Goal: Task Accomplishment & Management: Use online tool/utility

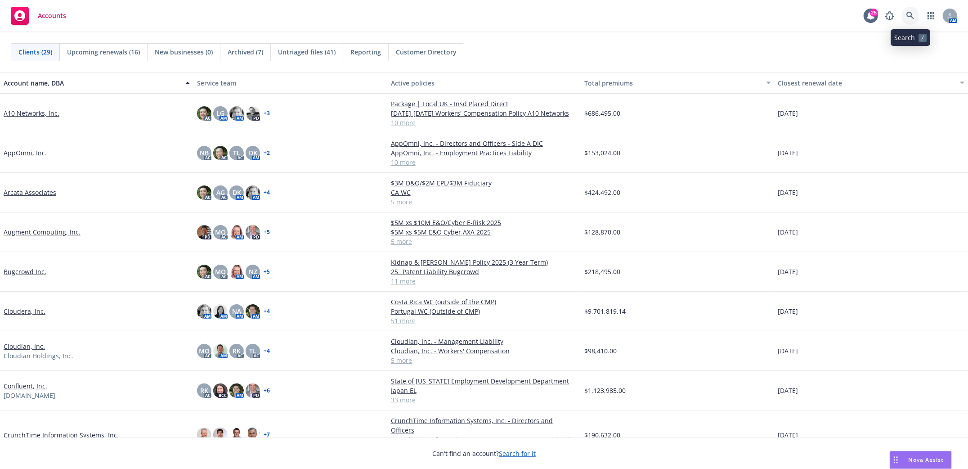
click at [910, 13] on icon at bounding box center [910, 16] width 8 height 8
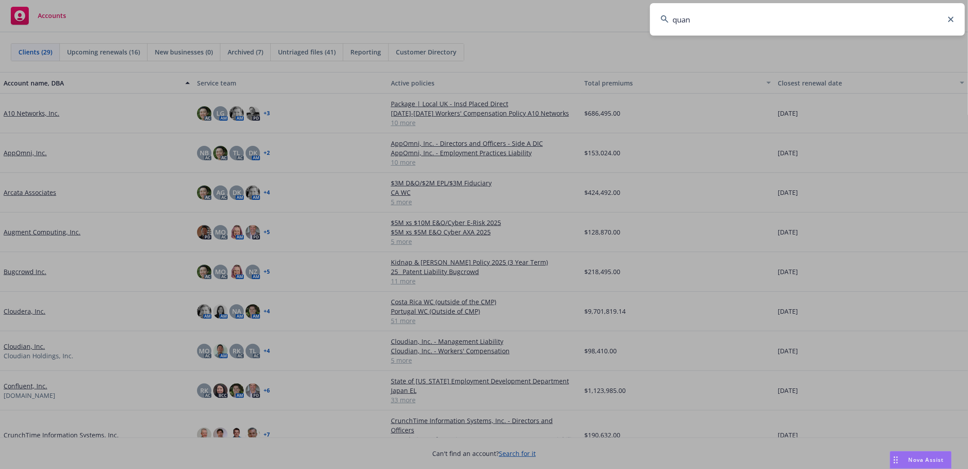
type input "quant"
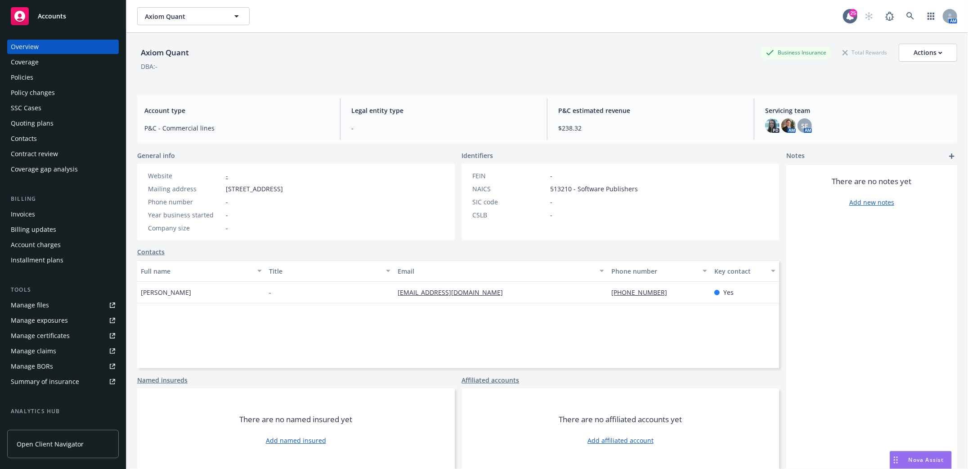
click at [21, 75] on div "Policies" at bounding box center [22, 77] width 22 height 14
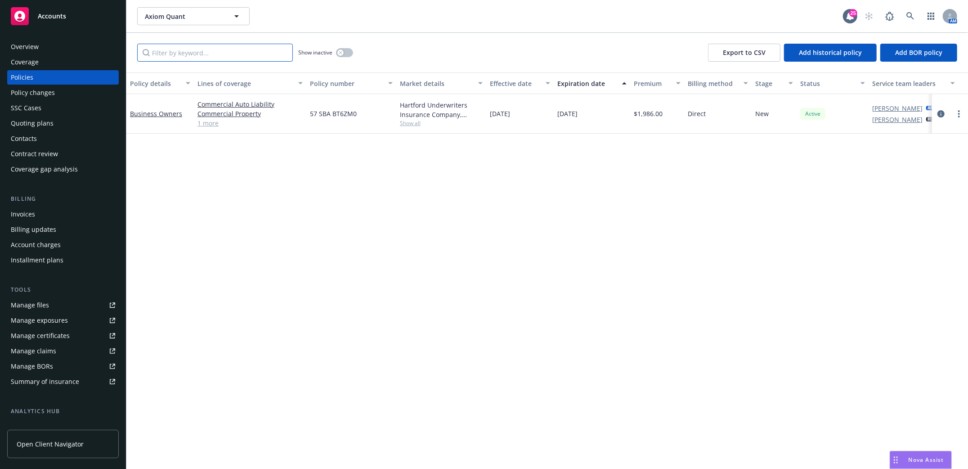
click at [228, 57] on input "Filter by keyword..." at bounding box center [215, 53] width 156 height 18
drag, startPoint x: 109, startPoint y: 57, endPoint x: 72, endPoint y: 57, distance: 36.4
click at [72, 57] on div "Accounts Overview Coverage Policies Policy changes SSC Cases Quoting plans Cont…" at bounding box center [484, 234] width 968 height 469
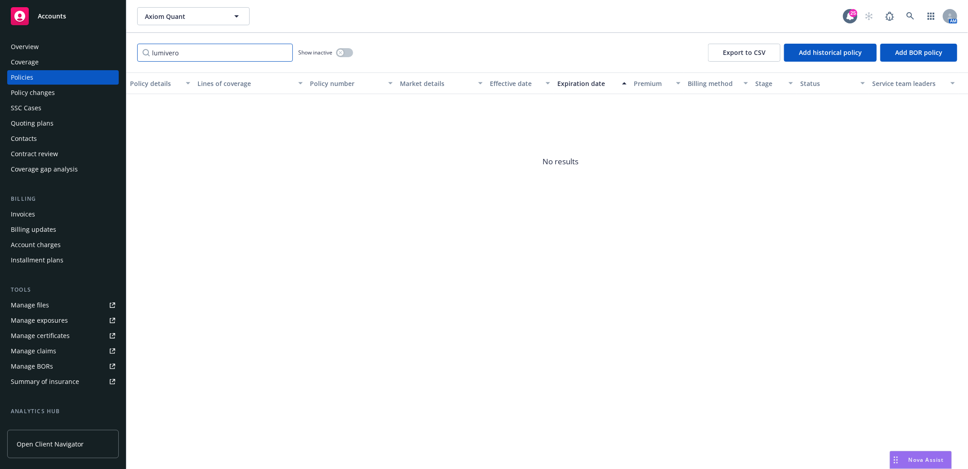
drag, startPoint x: 190, startPoint y: 51, endPoint x: 81, endPoint y: 49, distance: 108.4
click at [83, 51] on div "Accounts Overview Coverage Policies Policy changes SSC Cases Quoting plans Cont…" at bounding box center [484, 234] width 968 height 469
type input "quant"
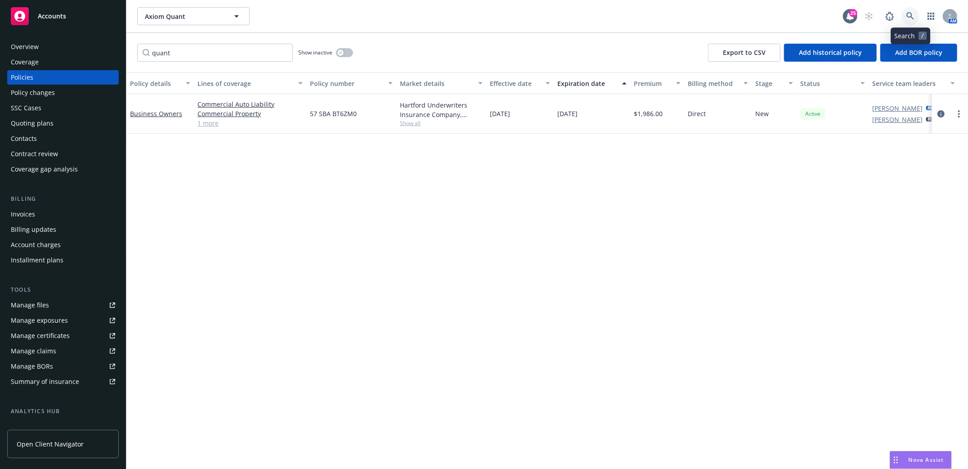
click at [909, 16] on icon at bounding box center [910, 16] width 8 height 8
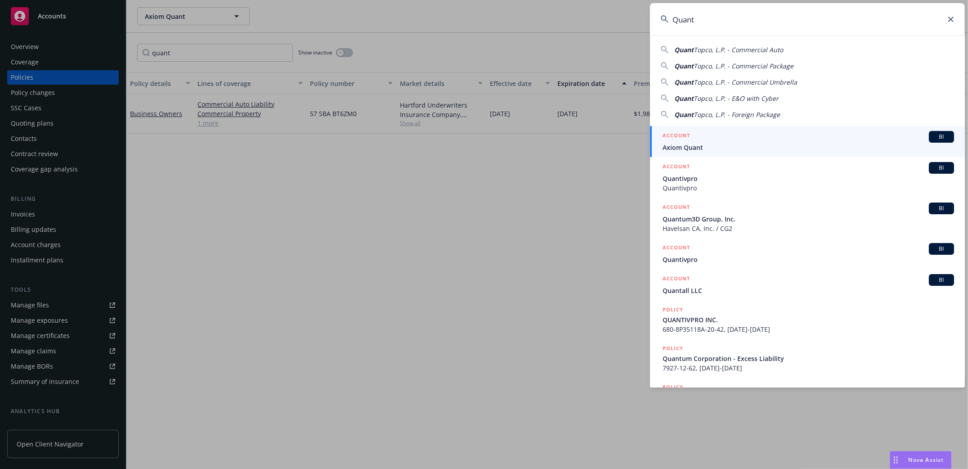
drag, startPoint x: 679, startPoint y: 21, endPoint x: 530, endPoint y: 36, distance: 149.2
click at [531, 37] on div "Quant Quant Topco, L.P. - Commercial Auto Quant Topco, L.P. - Commercial Packag…" at bounding box center [484, 234] width 968 height 469
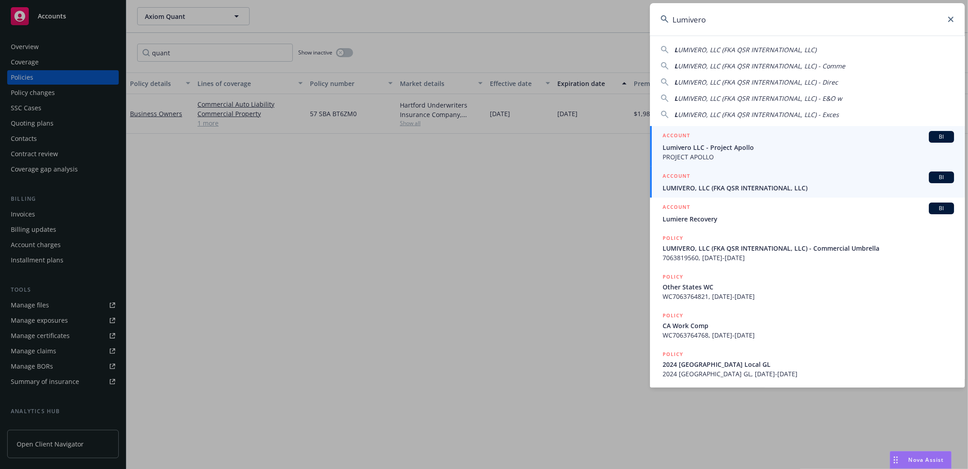
type input "Lumivero"
drag, startPoint x: 740, startPoint y: 183, endPoint x: 733, endPoint y: 183, distance: 7.2
click at [739, 183] on span "LUMIVERO, LLC (FKA QSR INTERNATIONAL, LLC)" at bounding box center [807, 187] width 291 height 9
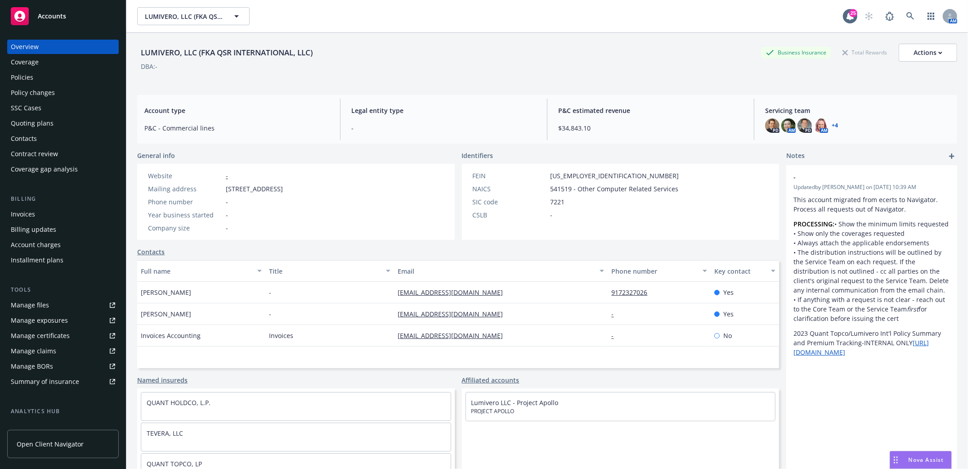
click at [21, 75] on div "Policies" at bounding box center [22, 77] width 22 height 14
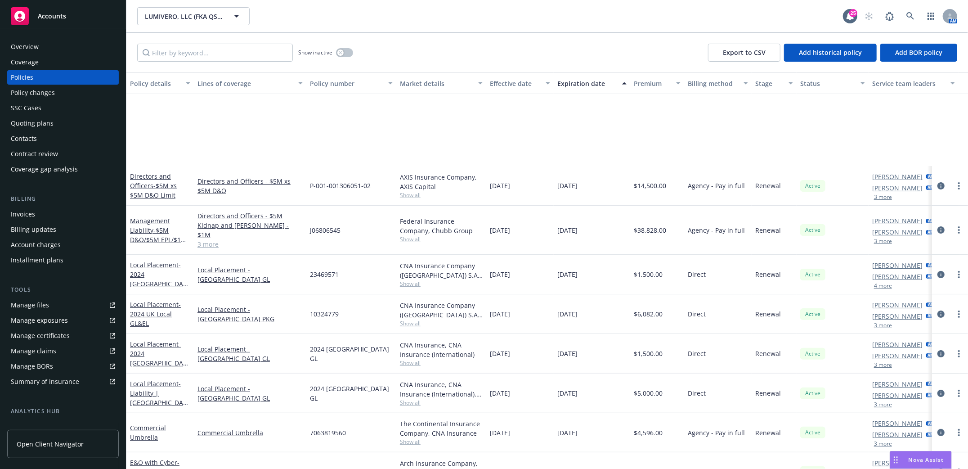
scroll to position [120, 0]
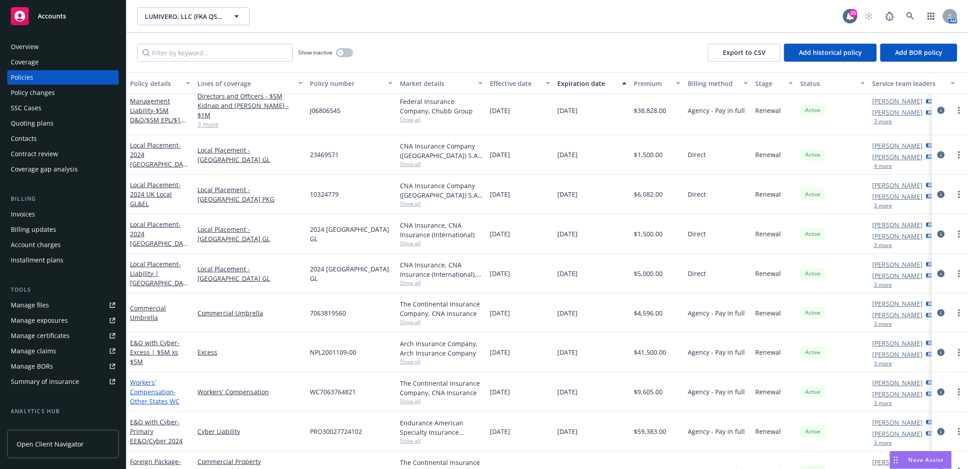
click at [158, 385] on link "Workers' Compensation - Other States WC" at bounding box center [154, 391] width 49 height 27
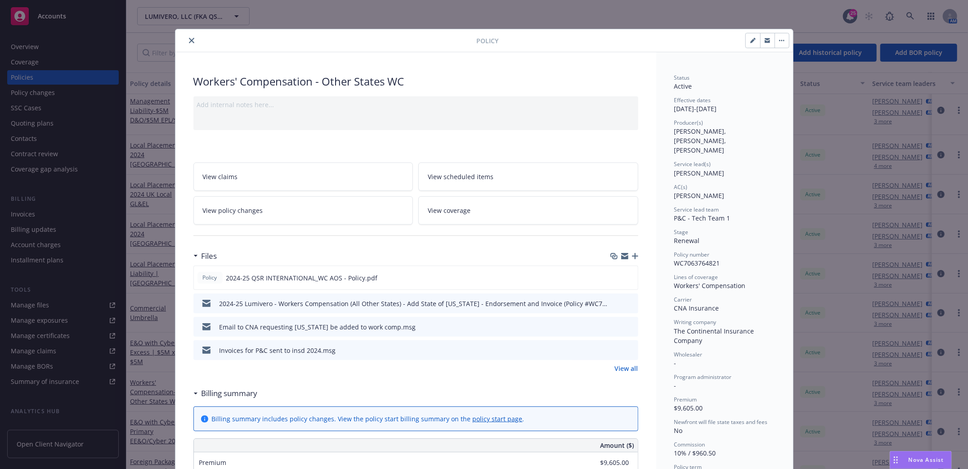
click at [190, 41] on button "close" at bounding box center [191, 40] width 11 height 11
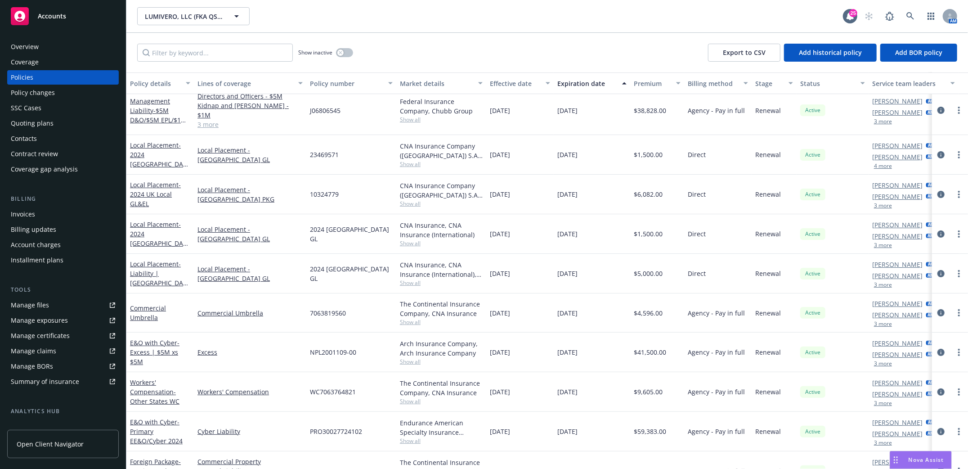
click at [25, 213] on div "Invoices" at bounding box center [23, 214] width 24 height 14
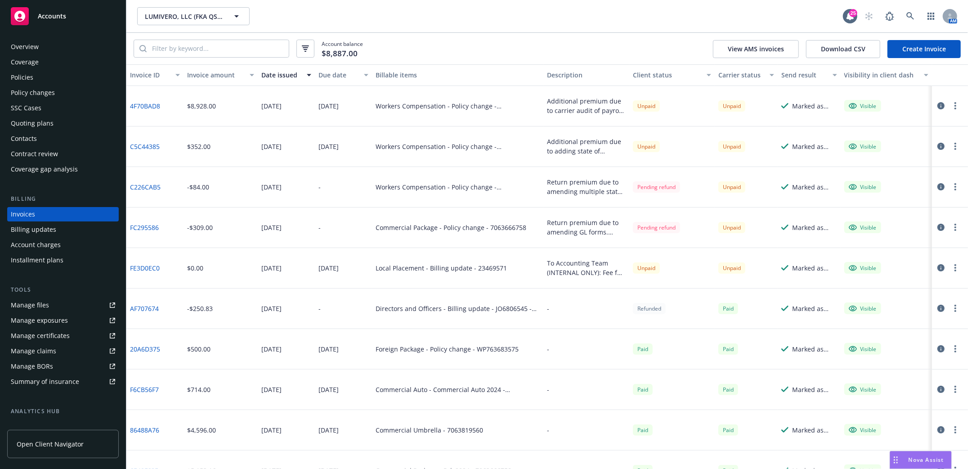
click at [18, 80] on div "Policies" at bounding box center [22, 77] width 22 height 14
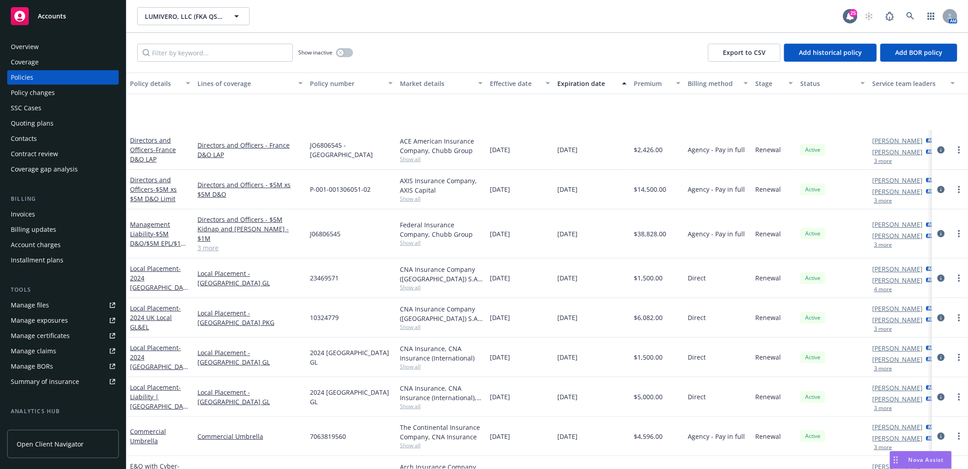
scroll to position [120, 0]
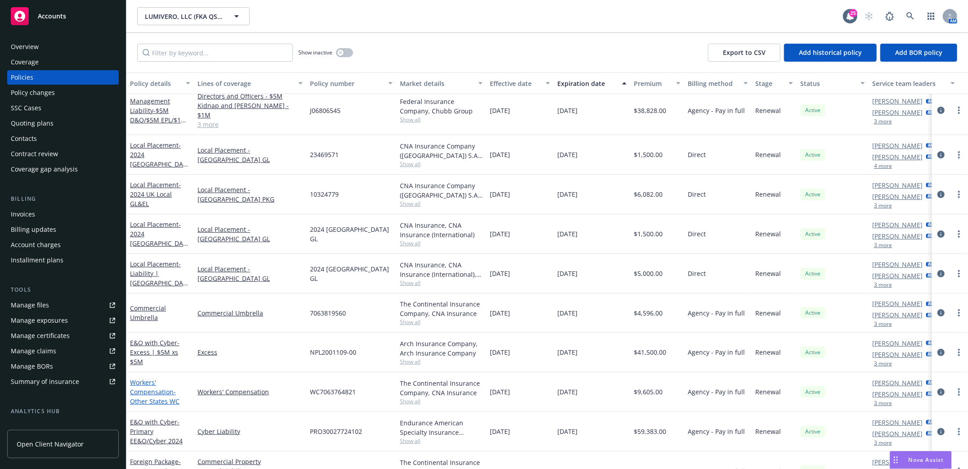
click at [144, 377] on div "Workers' Compensation - Other States WC" at bounding box center [160, 391] width 60 height 28
click at [148, 381] on link "Workers' Compensation - Other States WC" at bounding box center [154, 391] width 49 height 27
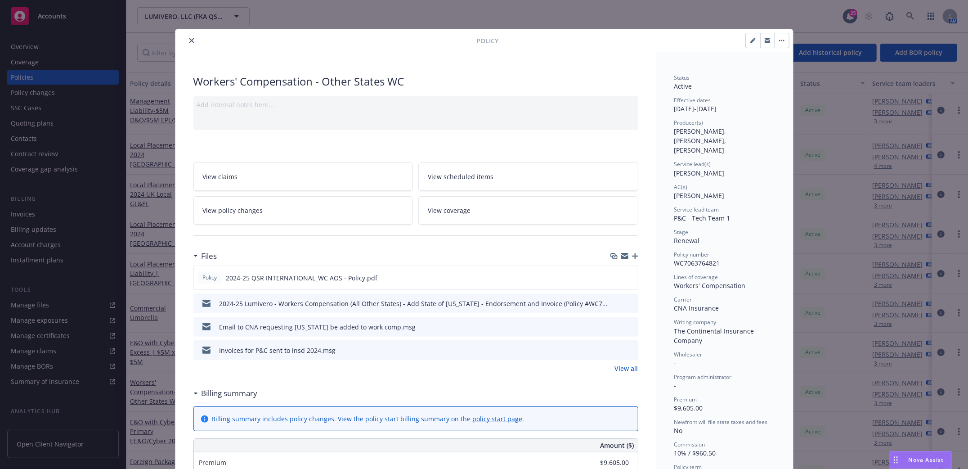
click at [189, 39] on icon "close" at bounding box center [191, 40] width 5 height 5
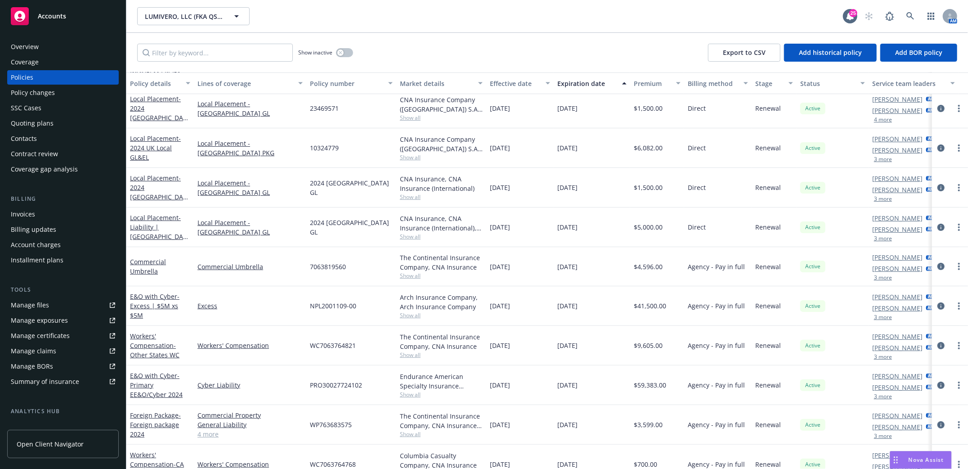
scroll to position [179, 0]
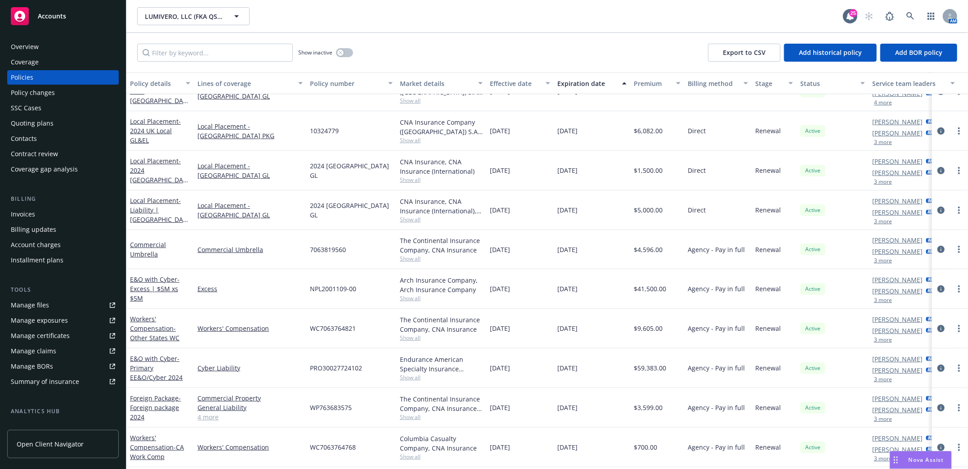
click at [23, 210] on div "Invoices" at bounding box center [23, 214] width 24 height 14
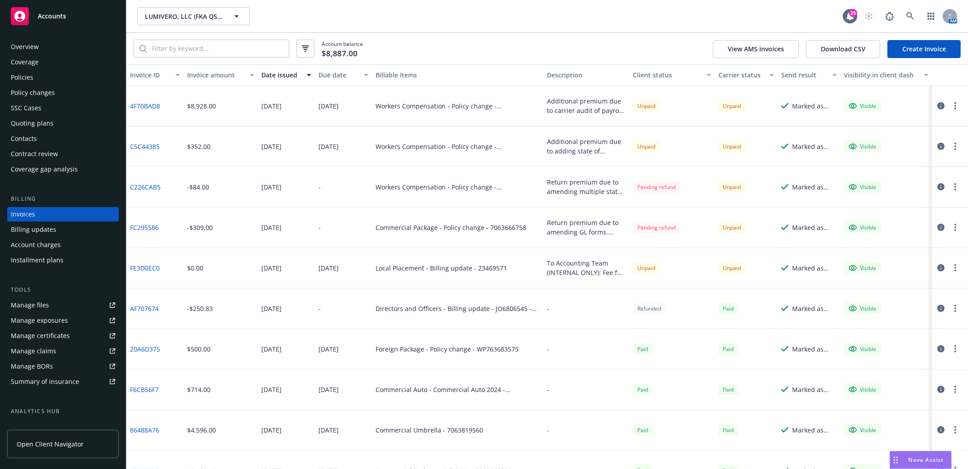
click at [18, 121] on div "Quoting plans" at bounding box center [32, 123] width 43 height 14
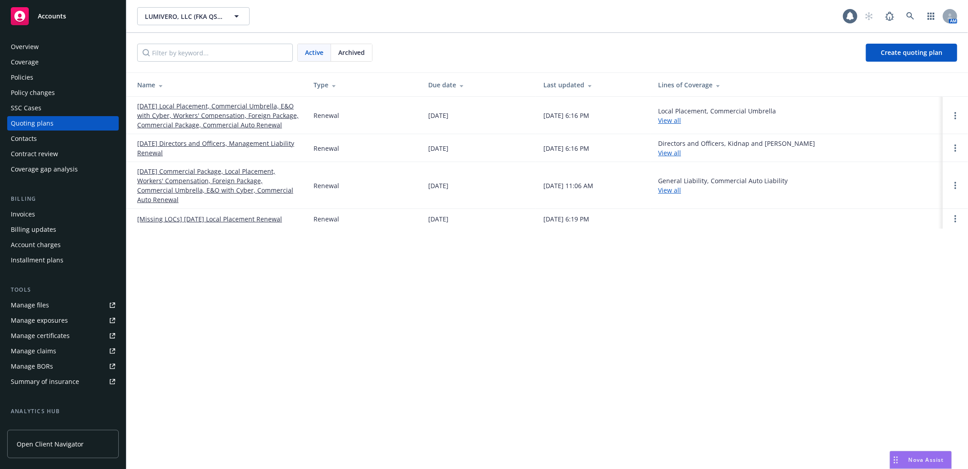
click at [221, 114] on link "11/30/25 Local Placement, Commercial Umbrella, E&O with Cyber, Workers' Compens…" at bounding box center [218, 115] width 162 height 28
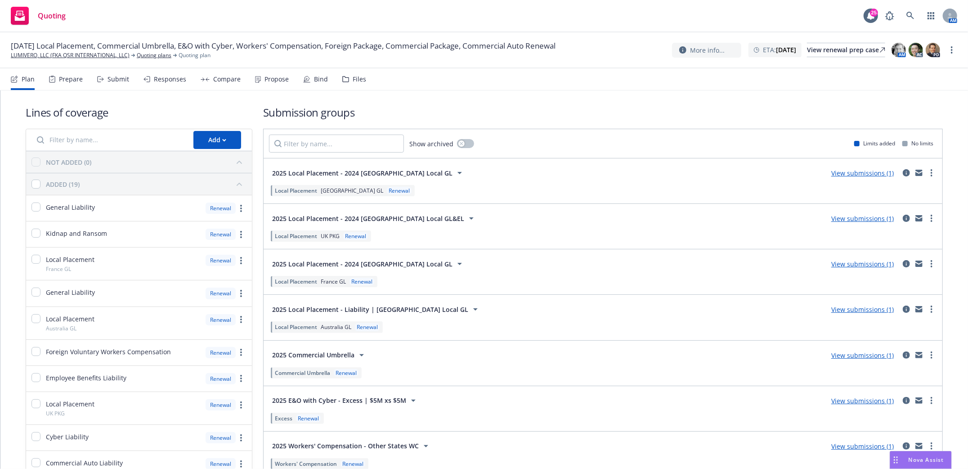
click at [113, 72] on div "Submit" at bounding box center [113, 79] width 32 height 22
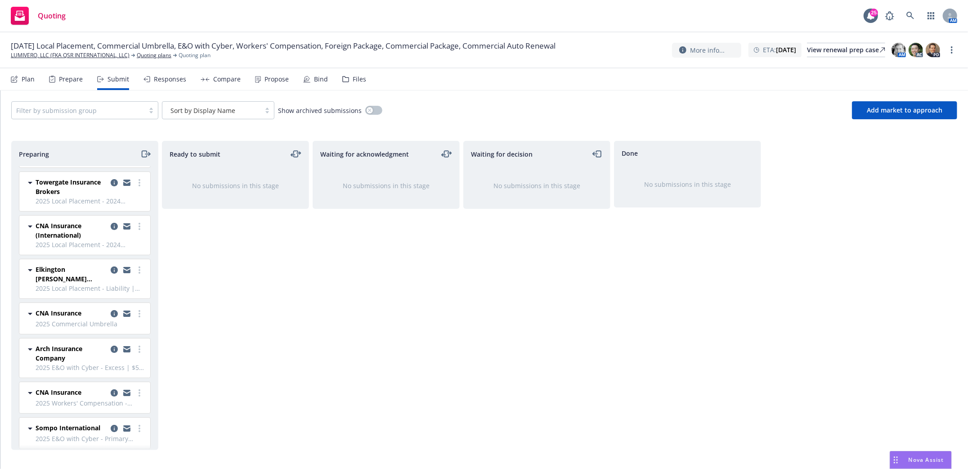
scroll to position [60, 0]
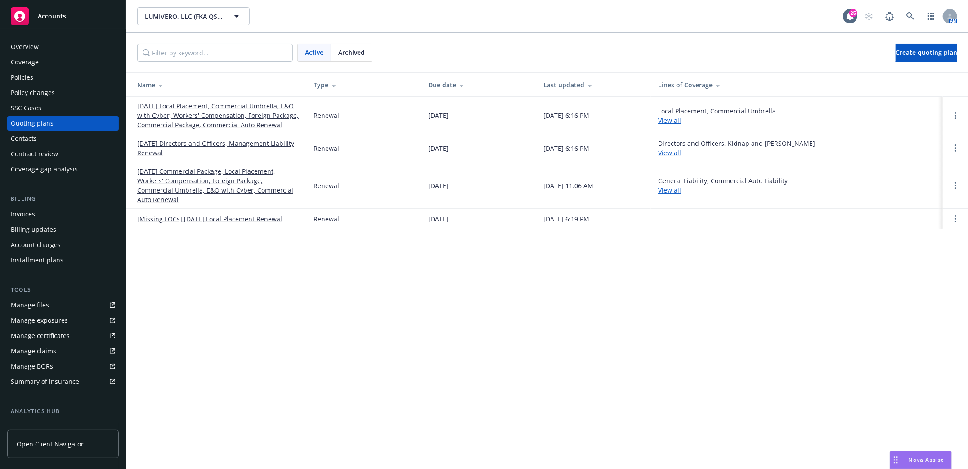
click at [191, 179] on link "[DATE] Commercial Package, Local Placement, Workers' Compensation, Foreign Pack…" at bounding box center [218, 185] width 162 height 38
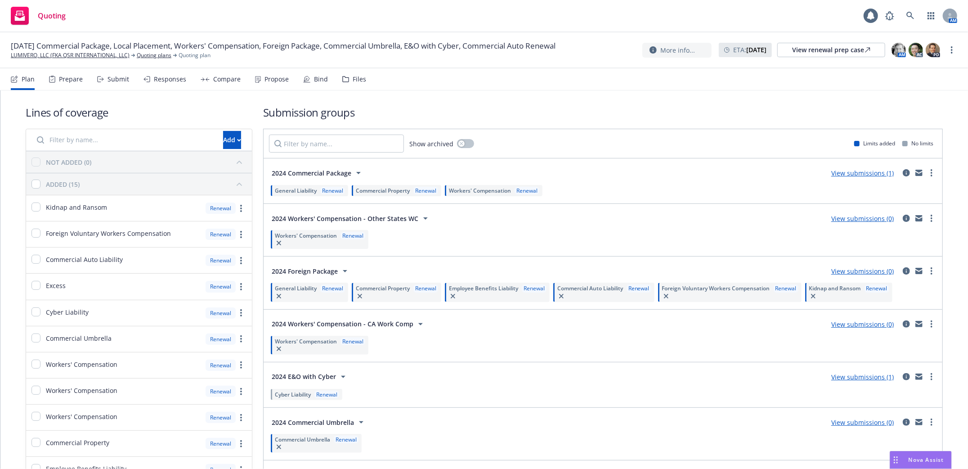
click at [111, 76] on div "Submit" at bounding box center [118, 79] width 22 height 7
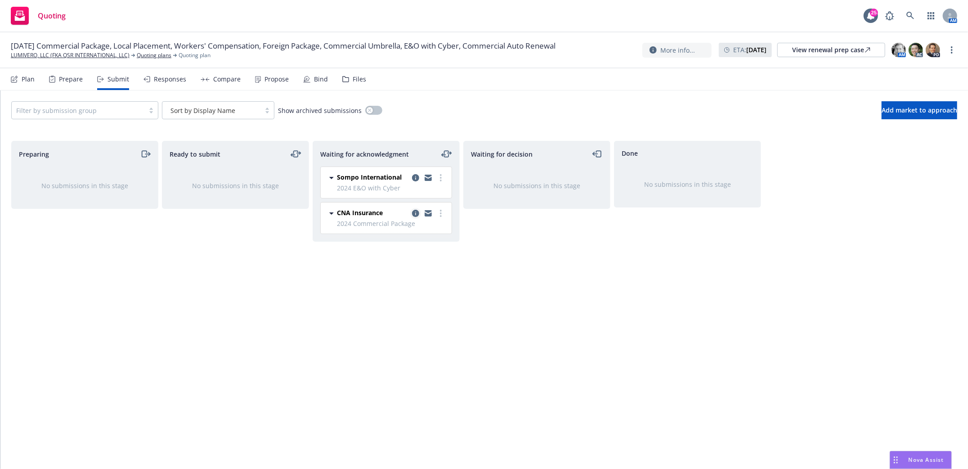
click at [416, 209] on link "copy logging email" at bounding box center [415, 213] width 11 height 11
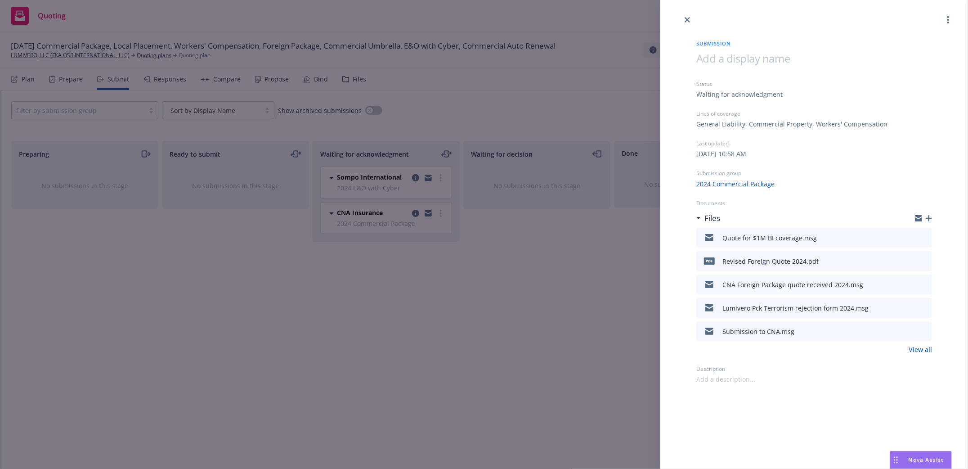
click at [909, 238] on icon "download file" at bounding box center [908, 236] width 7 height 7
click at [107, 305] on div "Submission Status Waiting for acknowledgment Lines of coverage General Liabilit…" at bounding box center [484, 234] width 968 height 469
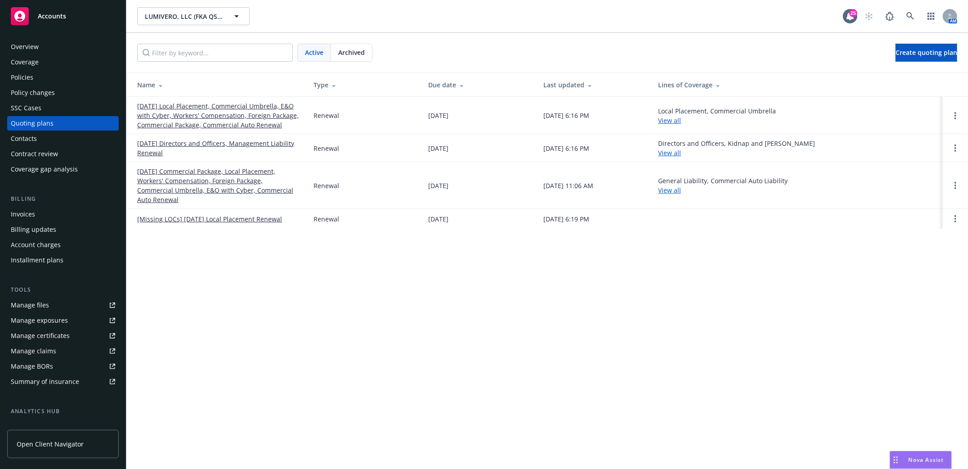
click at [20, 76] on div "Policies" at bounding box center [22, 77] width 22 height 14
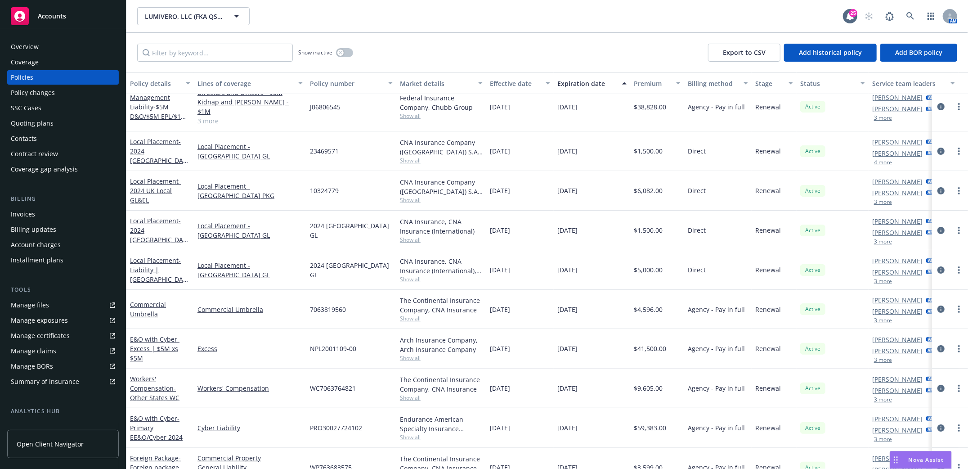
scroll to position [179, 0]
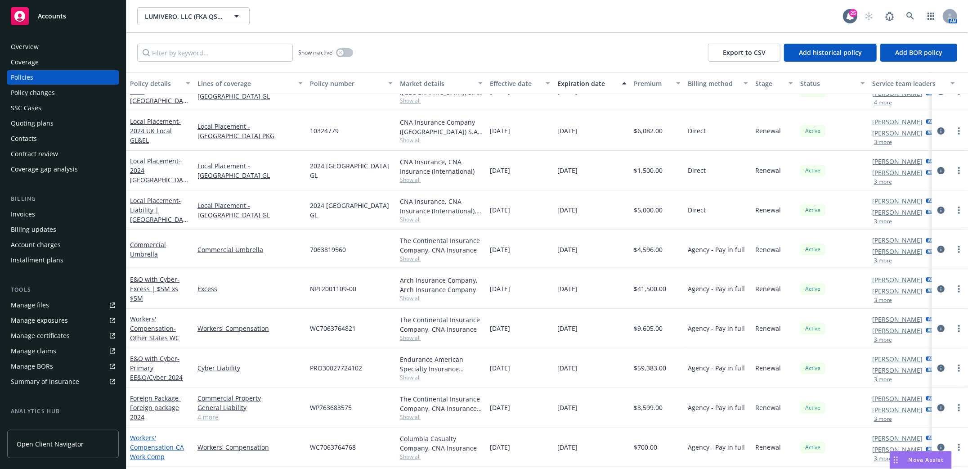
click at [143, 444] on span "- CA Work Comp" at bounding box center [157, 452] width 54 height 18
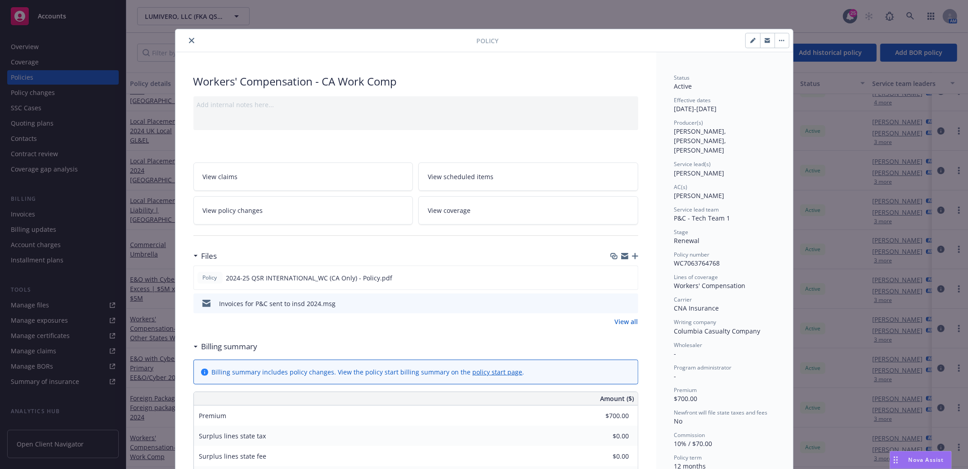
click at [189, 42] on icon "close" at bounding box center [191, 40] width 5 height 5
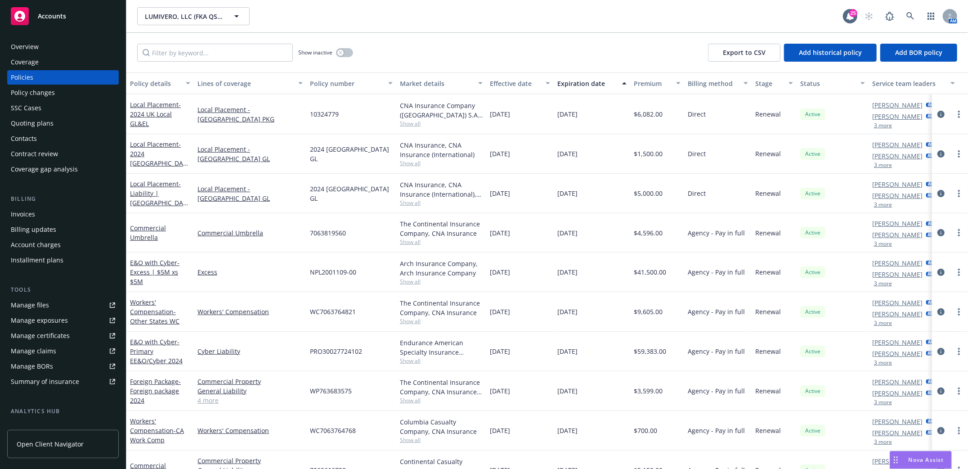
scroll to position [250, 0]
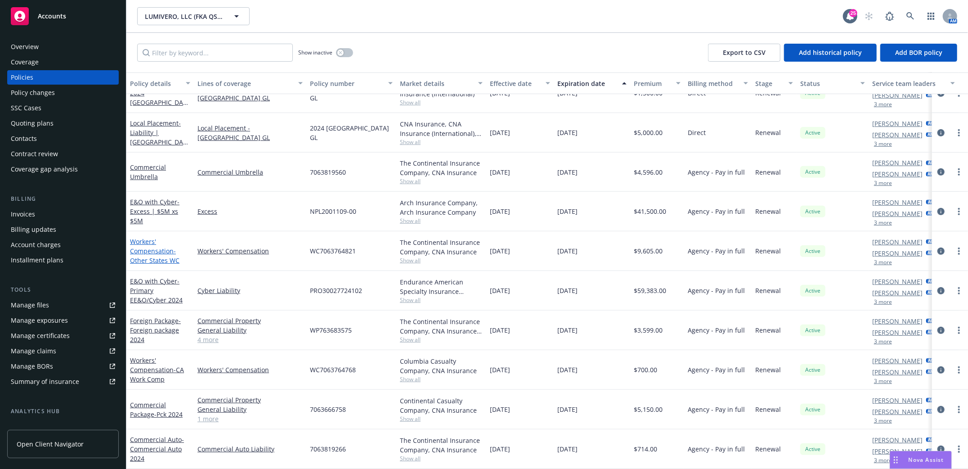
click at [144, 244] on link "Workers' Compensation - Other States WC" at bounding box center [154, 250] width 49 height 27
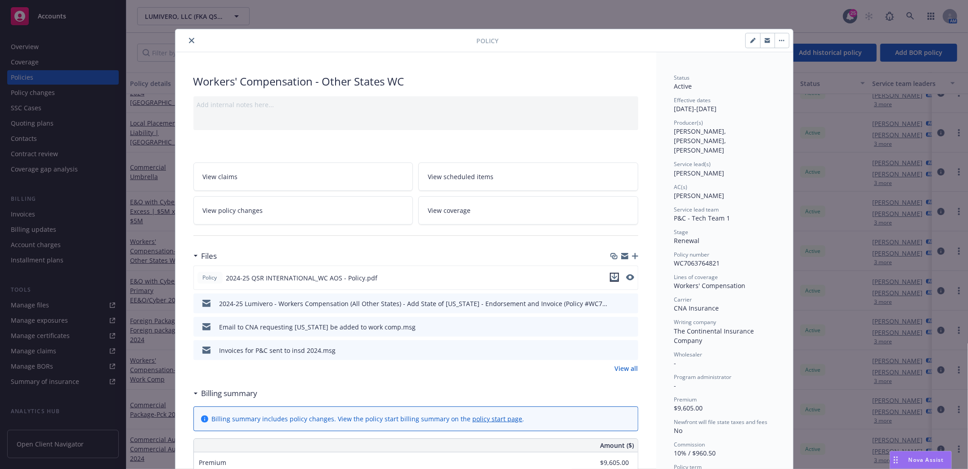
click at [611, 276] on icon "download file" at bounding box center [614, 276] width 7 height 7
click at [189, 39] on icon "close" at bounding box center [191, 40] width 5 height 5
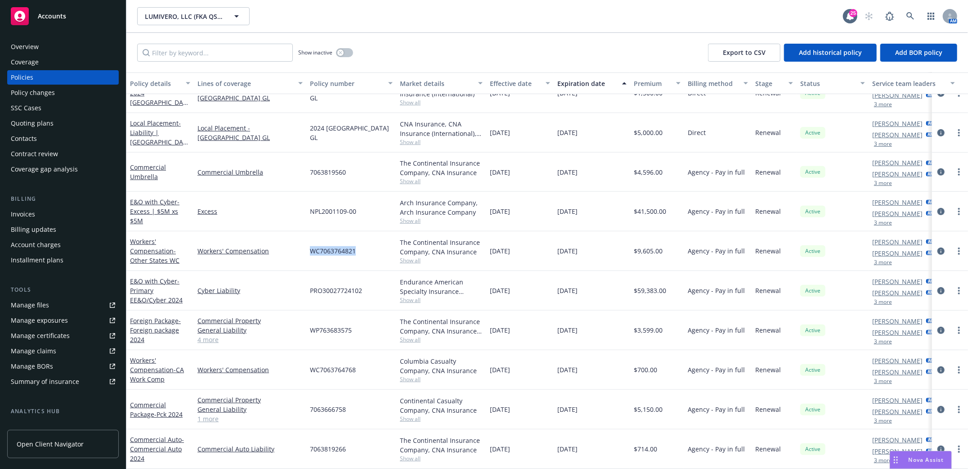
drag, startPoint x: 310, startPoint y: 240, endPoint x: 359, endPoint y: 242, distance: 49.5
click at [359, 242] on div "WC7063764821" at bounding box center [351, 251] width 90 height 40
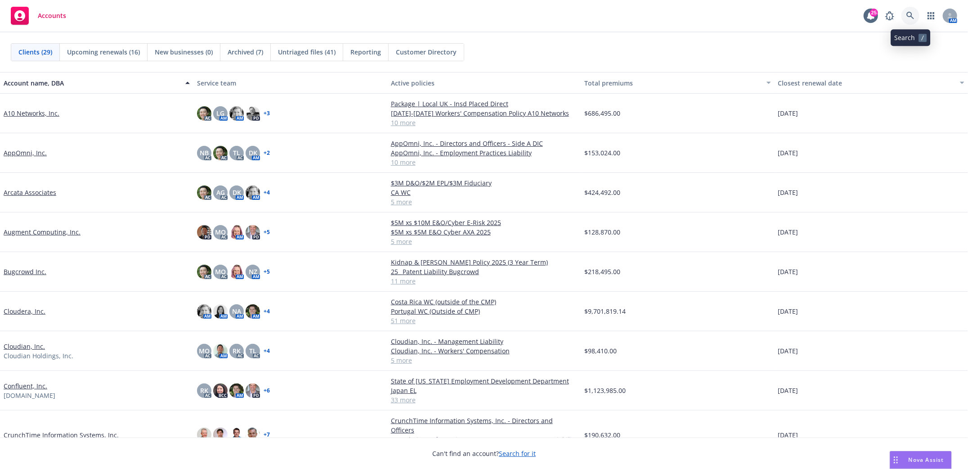
click at [908, 18] on icon at bounding box center [910, 16] width 8 height 8
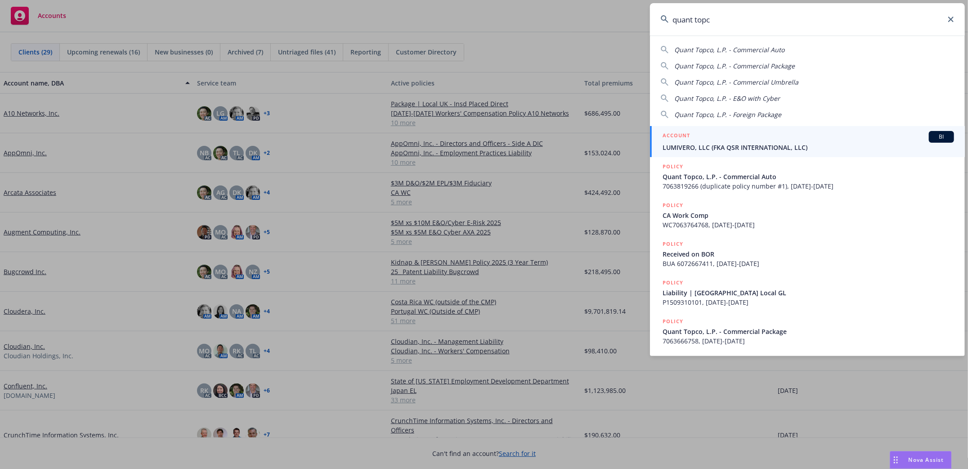
type input "quant topco"
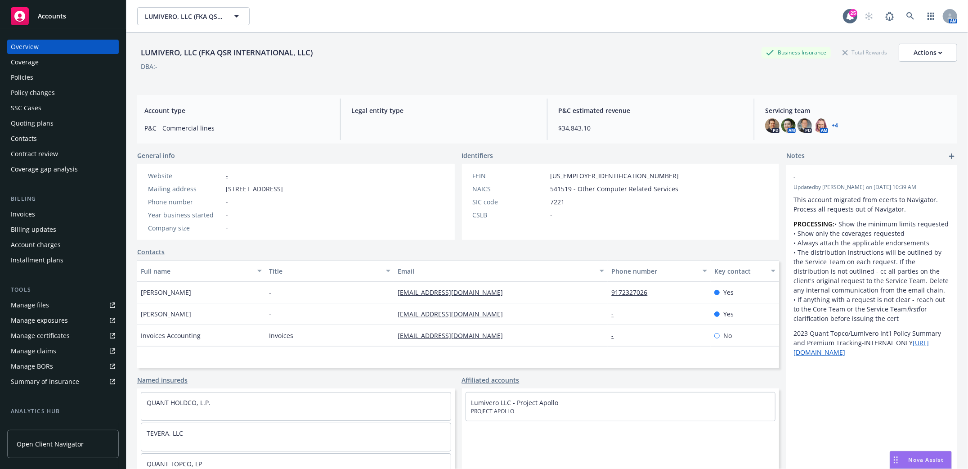
click at [18, 75] on div "Policies" at bounding box center [22, 77] width 22 height 14
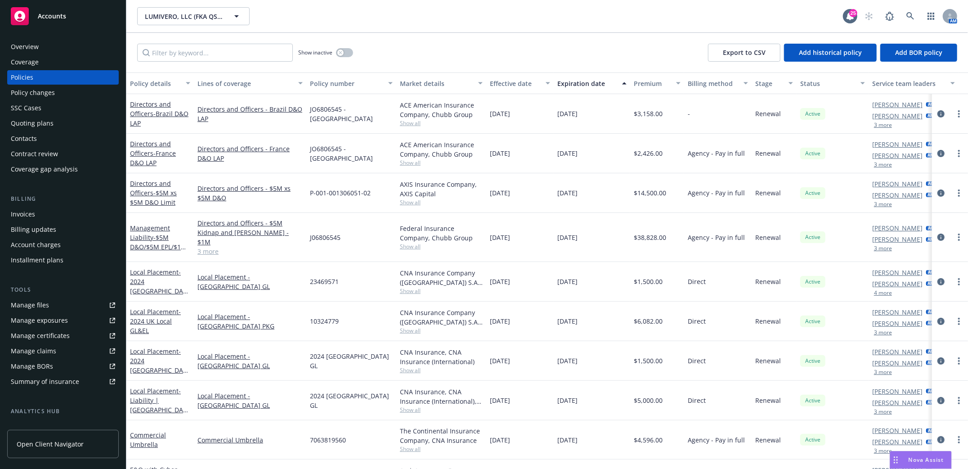
scroll to position [179, 0]
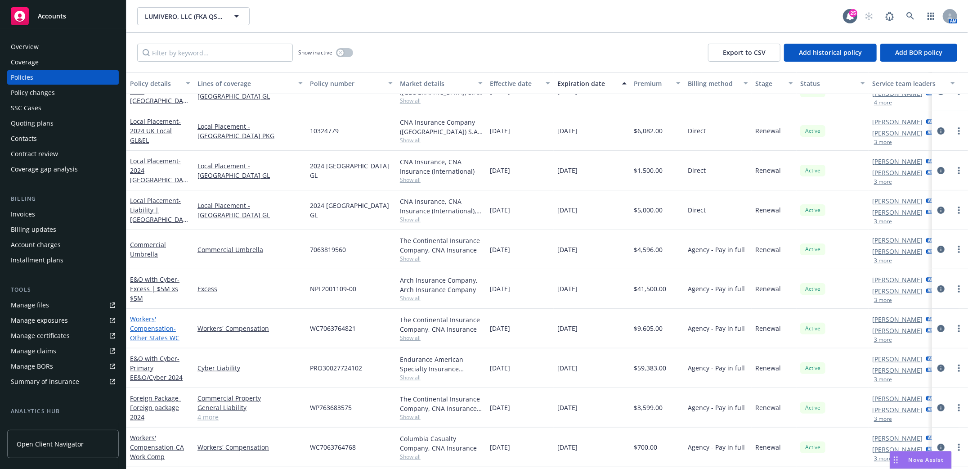
click at [146, 321] on link "Workers' Compensation - Other States WC" at bounding box center [154, 327] width 49 height 27
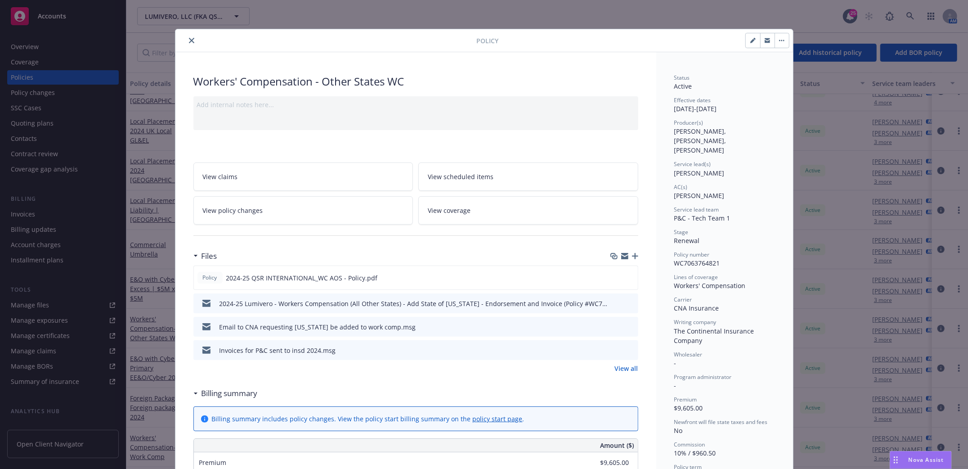
click at [612, 306] on button at bounding box center [615, 303] width 7 height 9
click at [611, 305] on icon "download file" at bounding box center [614, 305] width 7 height 2
click at [190, 40] on button "close" at bounding box center [191, 40] width 11 height 11
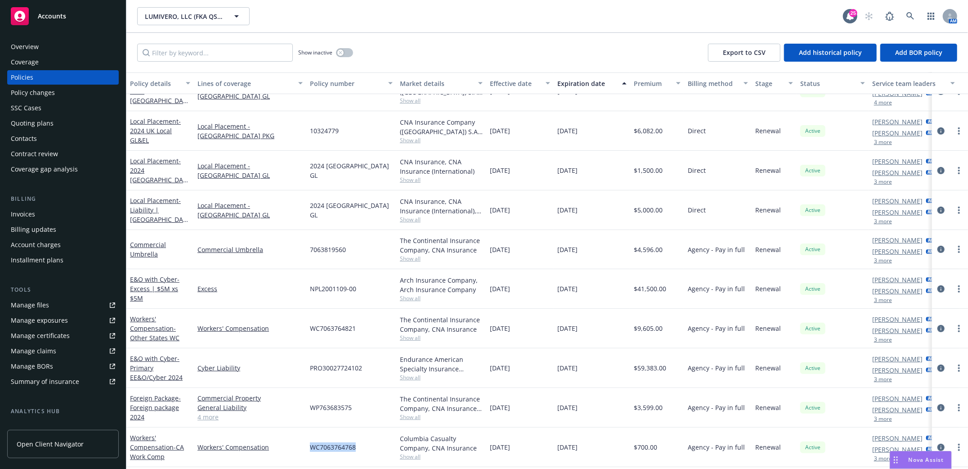
drag, startPoint x: 311, startPoint y: 439, endPoint x: 371, endPoint y: 435, distance: 60.8
click at [371, 435] on div "WC7063764768" at bounding box center [351, 447] width 90 height 40
drag, startPoint x: 306, startPoint y: 318, endPoint x: 370, endPoint y: 318, distance: 63.9
click at [370, 318] on div "Workers' Compensation - Other States WC Workers' Compensation WC7063764821 The …" at bounding box center [560, 329] width 868 height 40
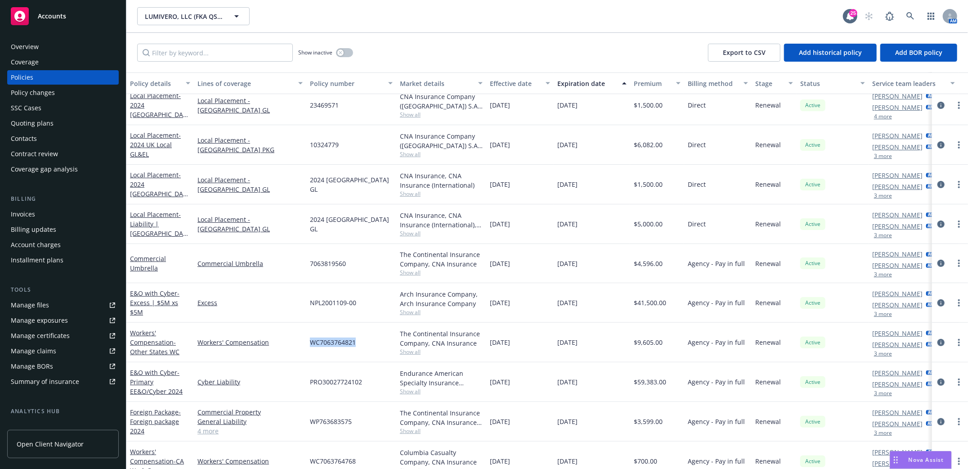
scroll to position [179, 0]
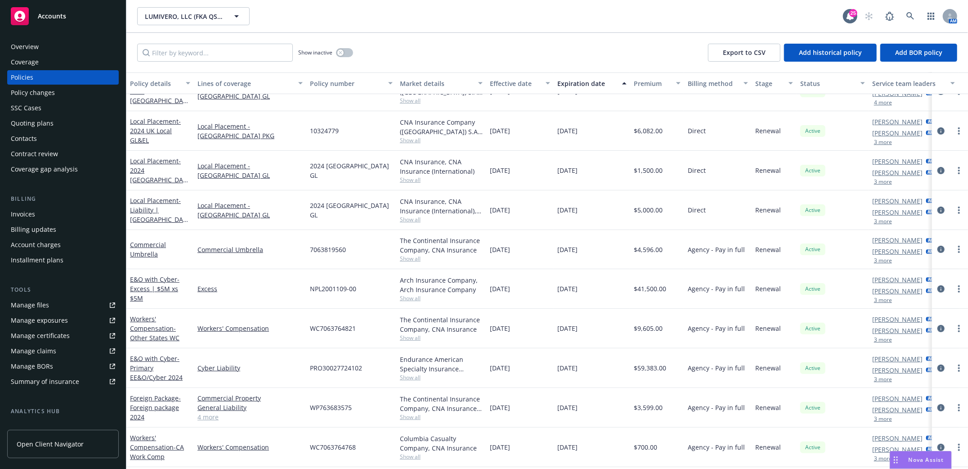
click at [153, 433] on div "Workers' Compensation - CA Work Comp" at bounding box center [160, 447] width 60 height 28
click at [136, 314] on link "Workers' Compensation - Other States WC" at bounding box center [154, 327] width 49 height 27
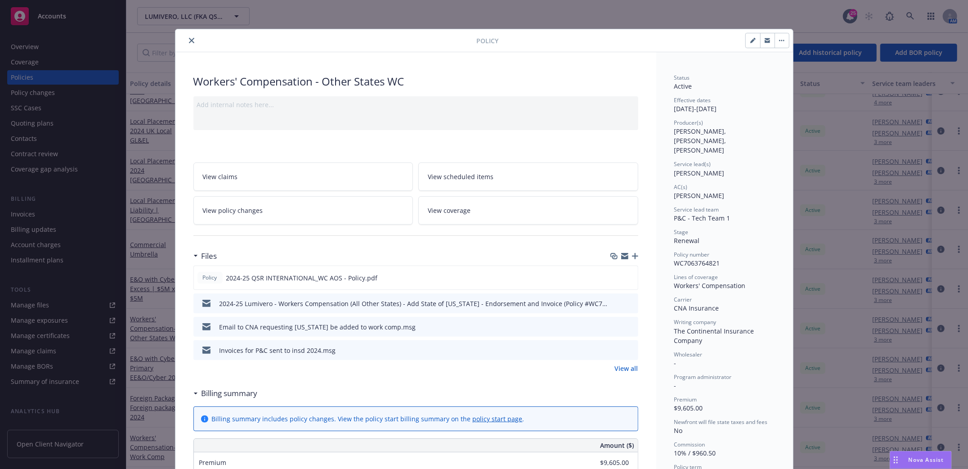
scroll to position [27, 0]
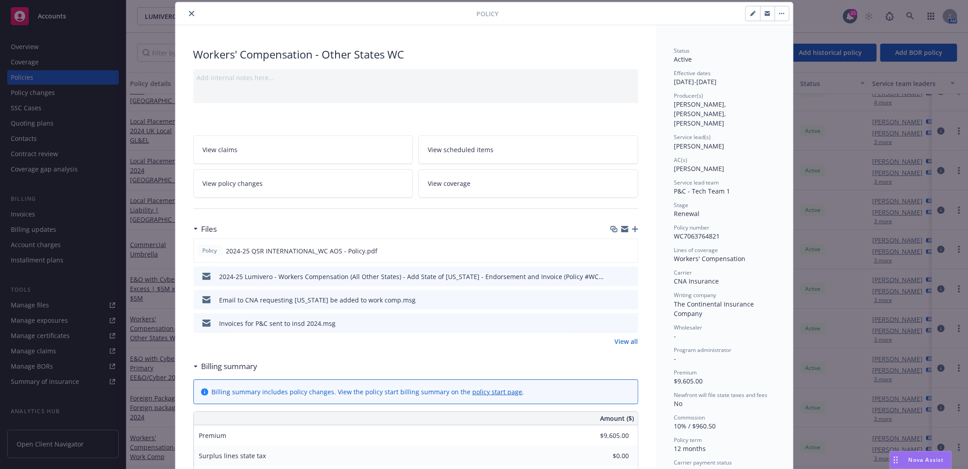
click at [611, 277] on icon "download file" at bounding box center [614, 278] width 7 height 2
click at [189, 14] on icon "close" at bounding box center [191, 13] width 5 height 5
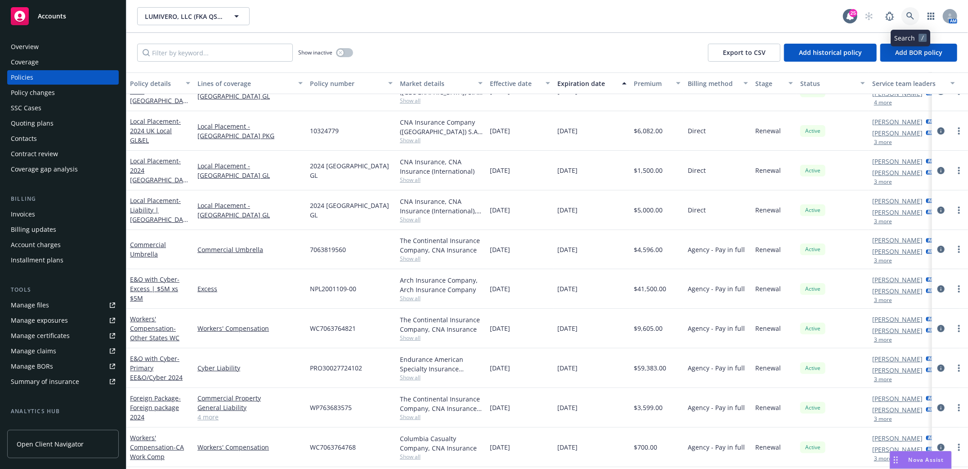
click at [908, 11] on link at bounding box center [910, 16] width 18 height 18
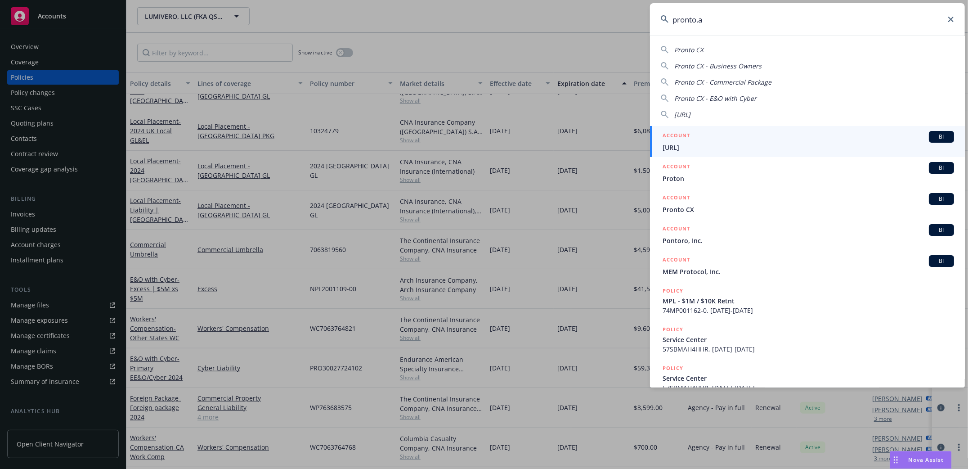
type input "pronto.ai"
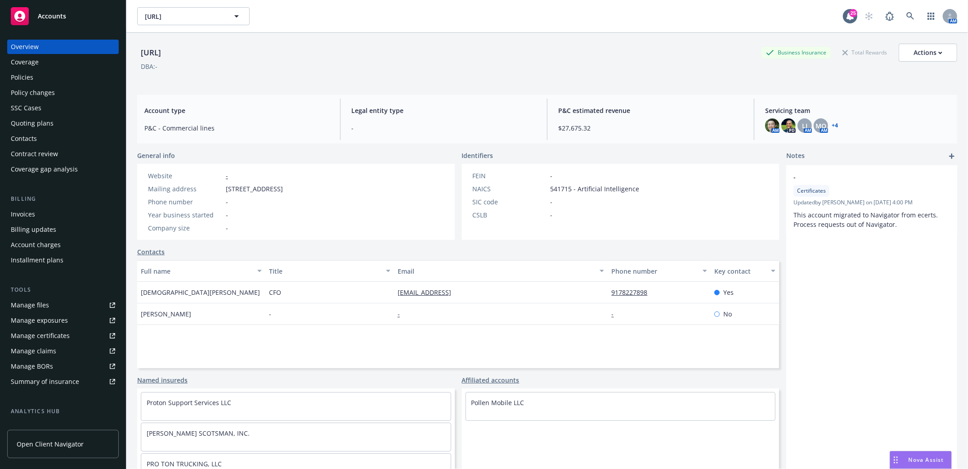
click at [23, 76] on div "Policies" at bounding box center [22, 77] width 22 height 14
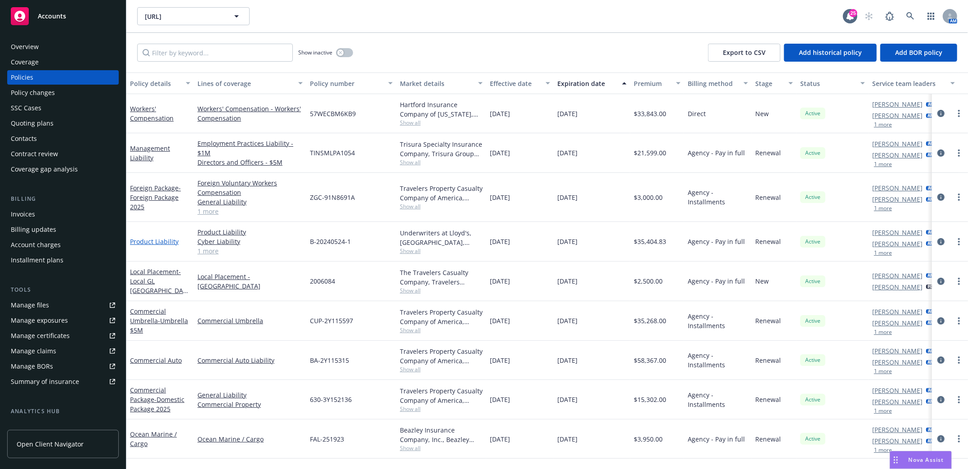
click at [157, 240] on link "Product Liability" at bounding box center [154, 241] width 49 height 9
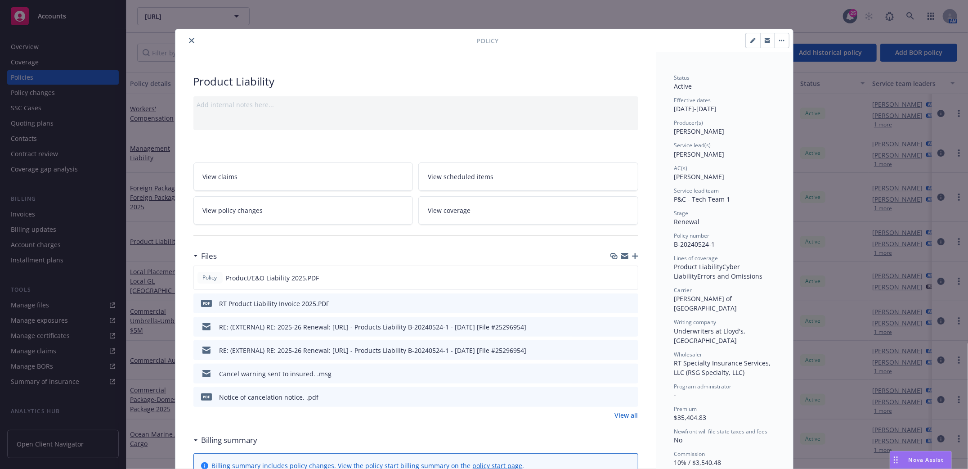
click at [186, 43] on button "close" at bounding box center [191, 40] width 11 height 11
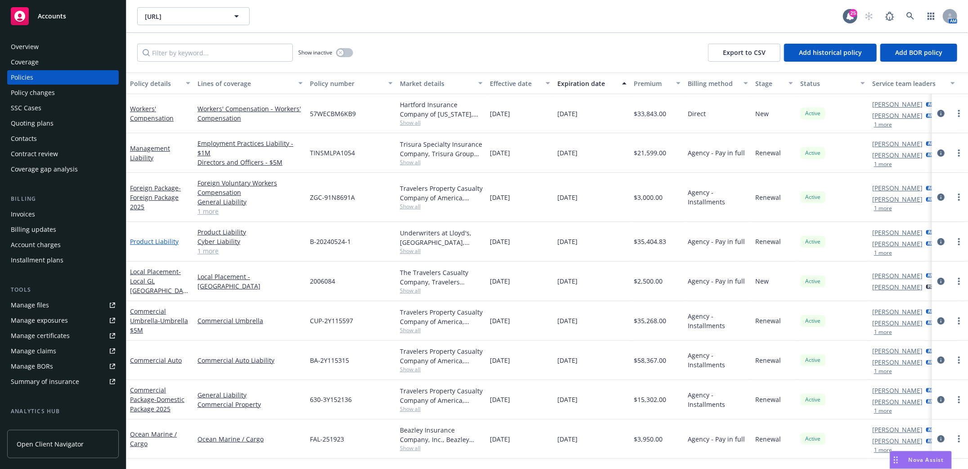
click at [152, 239] on link "Product Liability" at bounding box center [154, 241] width 49 height 9
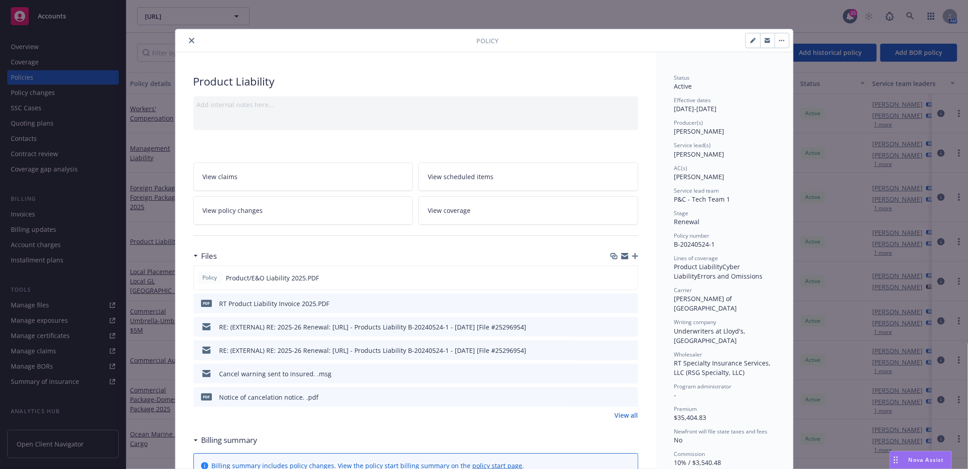
scroll to position [27, 0]
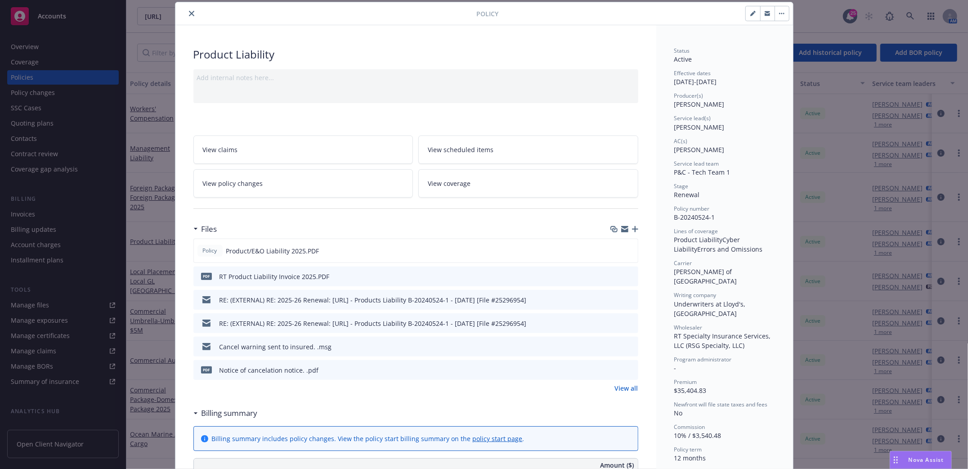
click at [632, 229] on icon "button" at bounding box center [635, 229] width 6 height 6
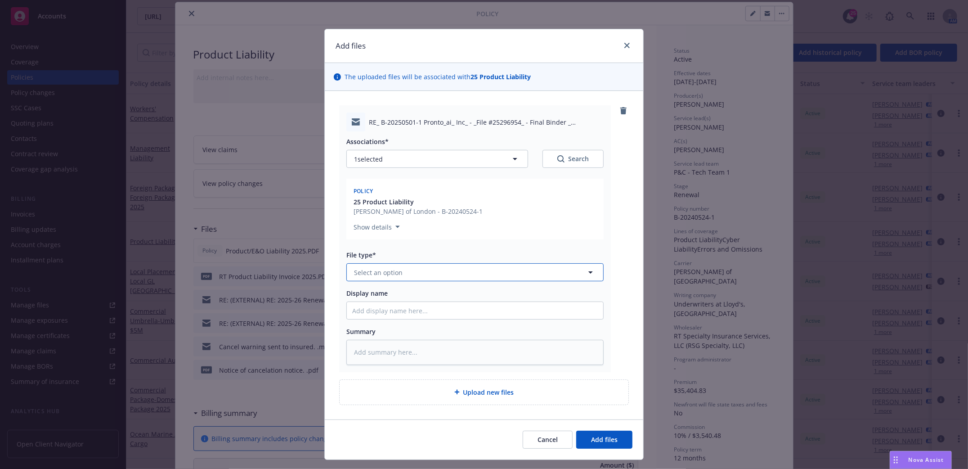
click at [490, 271] on button "Select an option" at bounding box center [474, 272] width 257 height 18
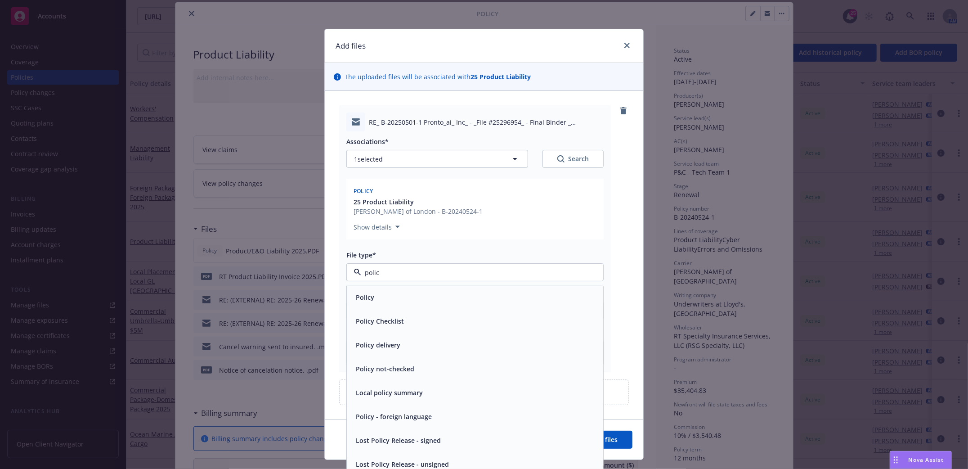
type input "policy"
click at [404, 302] on div "Policy" at bounding box center [475, 297] width 246 height 13
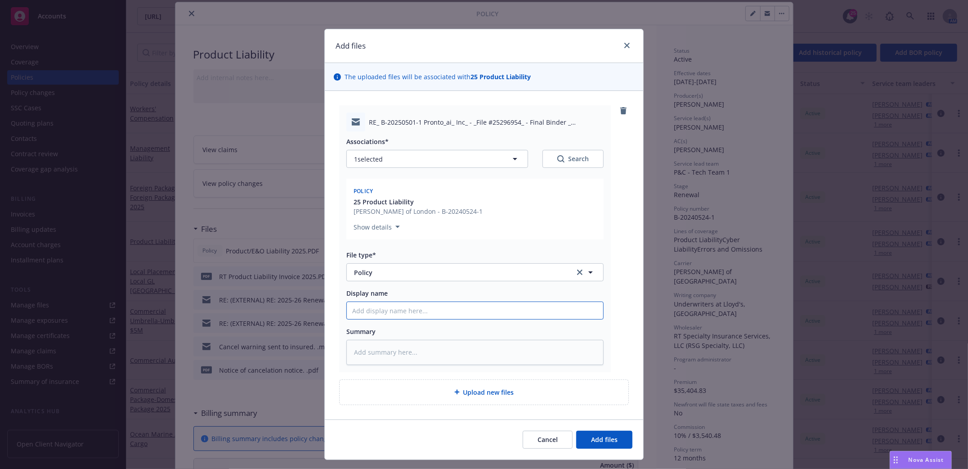
click at [381, 314] on input "Display name" at bounding box center [475, 310] width 256 height 17
type textarea "x"
type input "P"
type textarea "x"
type input "Po"
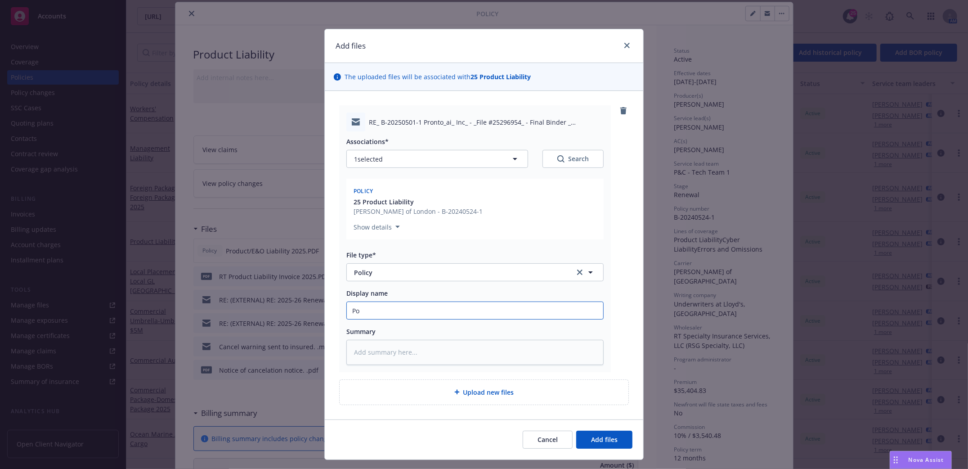
type textarea "x"
type input "Pod"
type textarea "x"
type input "Podu"
type textarea "x"
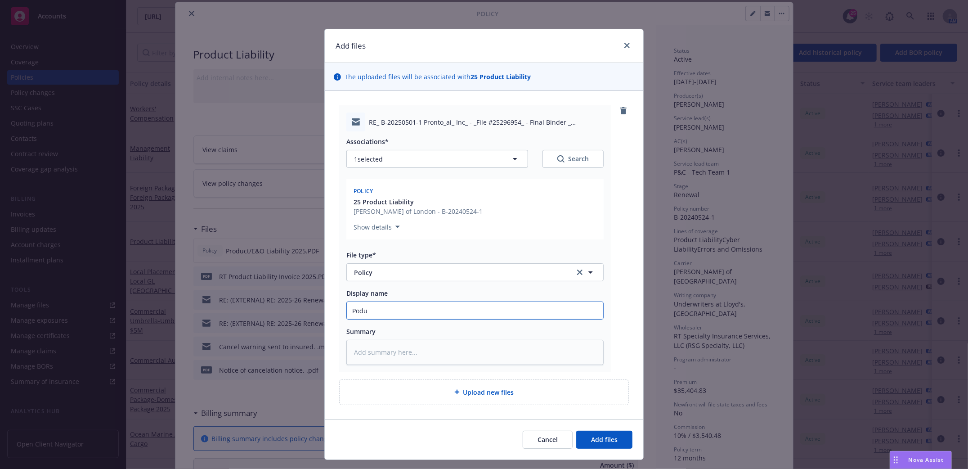
type input "Poduc"
type textarea "x"
type input "Poduct"
type textarea "x"
type input "Poduct L"
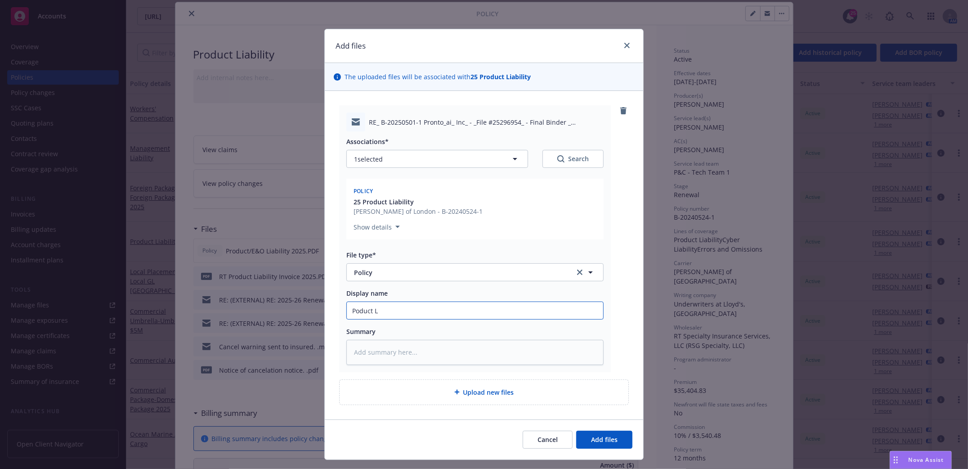
type textarea "x"
type input "Poduct La"
type textarea "x"
type input "Poduct Lai"
type textarea "x"
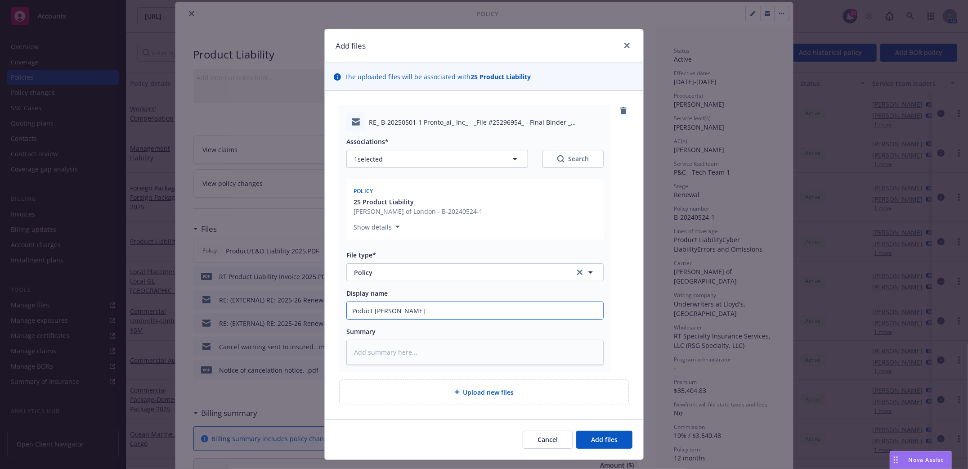
type input "Poduct Laibi"
type textarea "x"
type input "Poduct Laibil"
type textarea "x"
type input "Poduct Laibili"
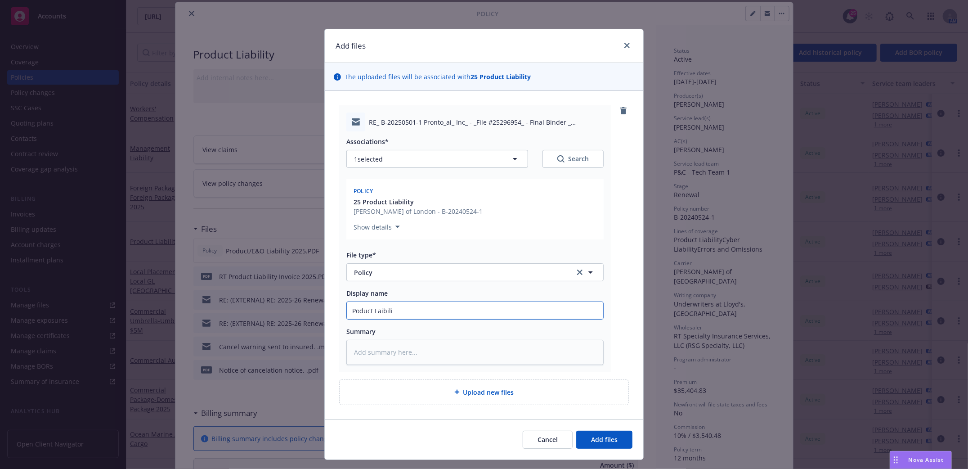
type textarea "x"
type input "Poduct Laibilit"
type textarea "x"
type input "Poduct Laibility"
type textarea "x"
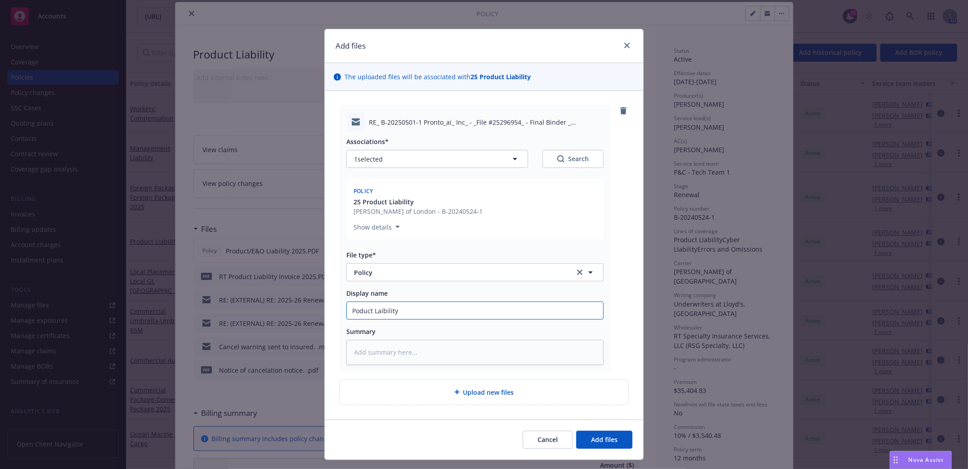
type input "Poduct Laibility p"
type textarea "x"
type input "Poduct Laibility po"
type textarea "x"
type input "Poduct Laibility pol"
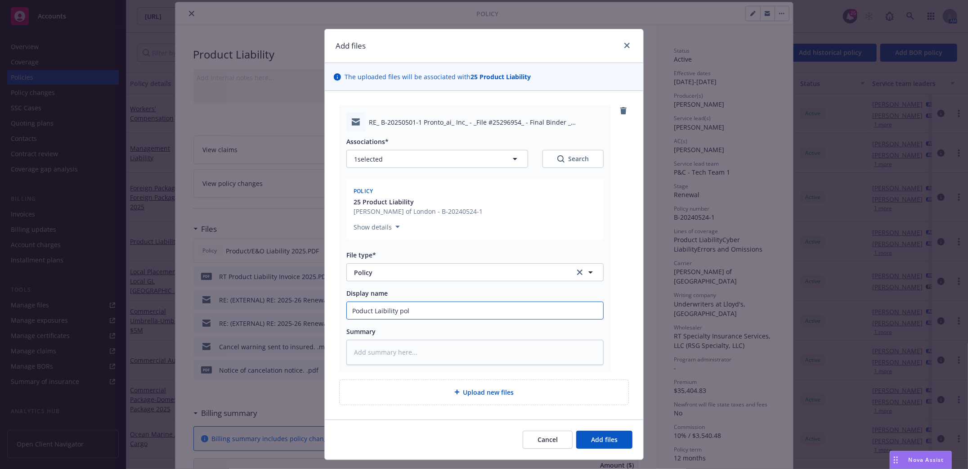
type textarea "x"
type input "Poduct Laibility poli"
type textarea "x"
type input "Poduct Laibility polic"
type textarea "x"
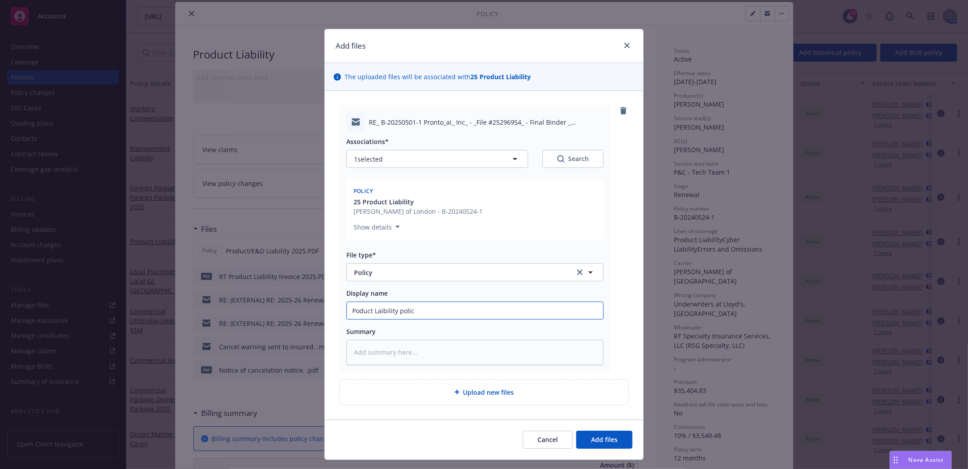
type input "Poduct Laibility policy"
type textarea "x"
type input "Poduct Laibility policy"
type textarea "x"
type input "Poduct Laibility policy 2"
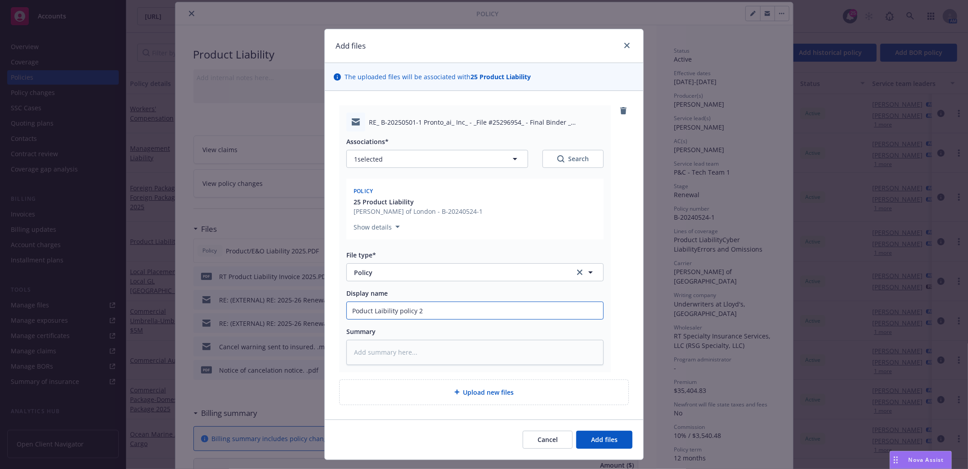
type textarea "x"
type input "Poduct Laibility policy 20"
type textarea "x"
type input "Poduct Laibility policy 202"
type textarea "x"
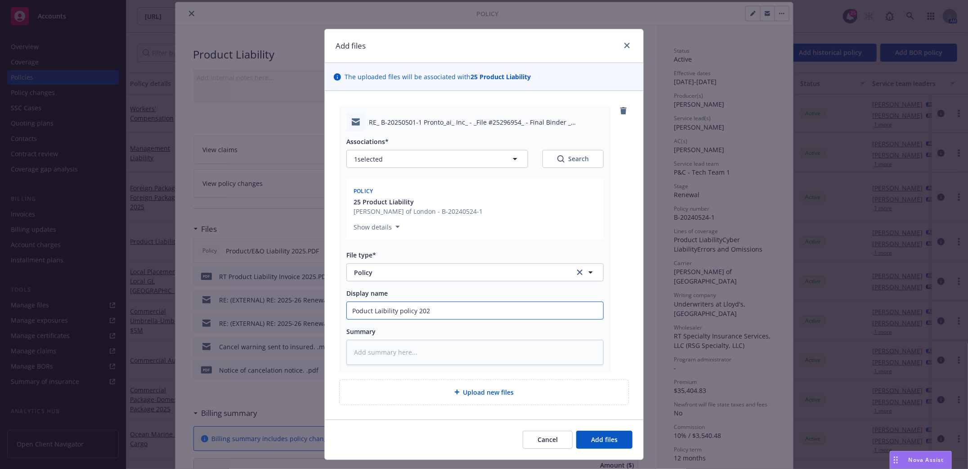
type input "Poduct Laibility policy 2025"
click at [372, 306] on input "Poduct Laibility policy 2025" at bounding box center [475, 310] width 256 height 17
type textarea "x"
type input "Poduct Libility policy 2025"
type textarea "x"
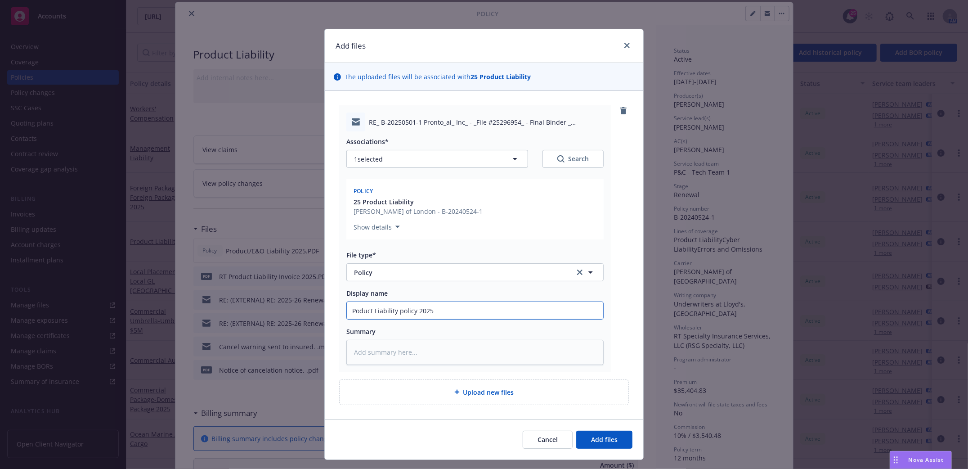
click at [352, 306] on input "Poduct Liability policy 2025" at bounding box center [475, 310] width 256 height 17
type input "Product Liability policy 2025"
type textarea "x"
type input "Product Liability policy 2025"
click at [607, 442] on span "Add files" at bounding box center [604, 439] width 27 height 9
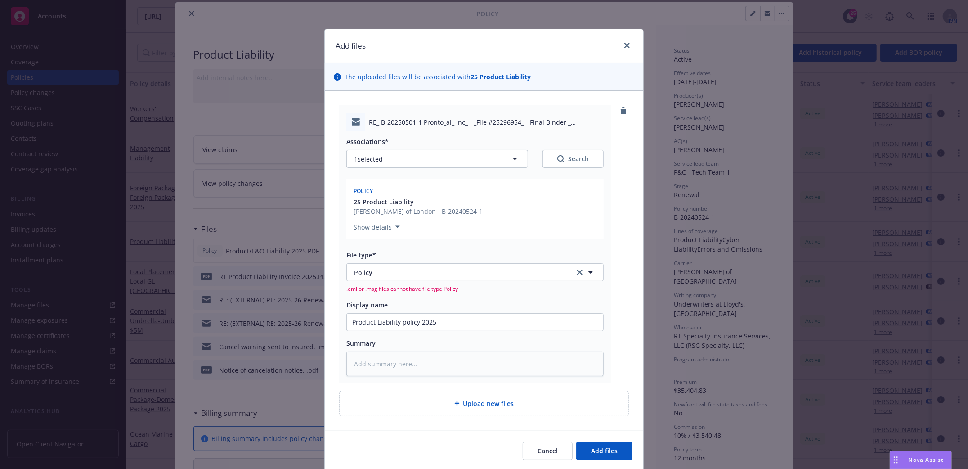
type textarea "x"
click at [624, 46] on icon "close" at bounding box center [626, 45] width 5 height 5
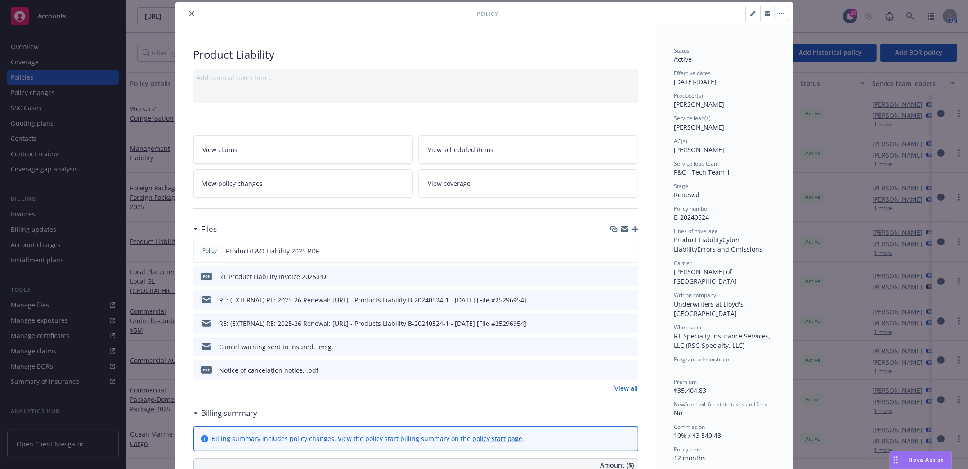
click at [189, 15] on icon "close" at bounding box center [191, 13] width 5 height 5
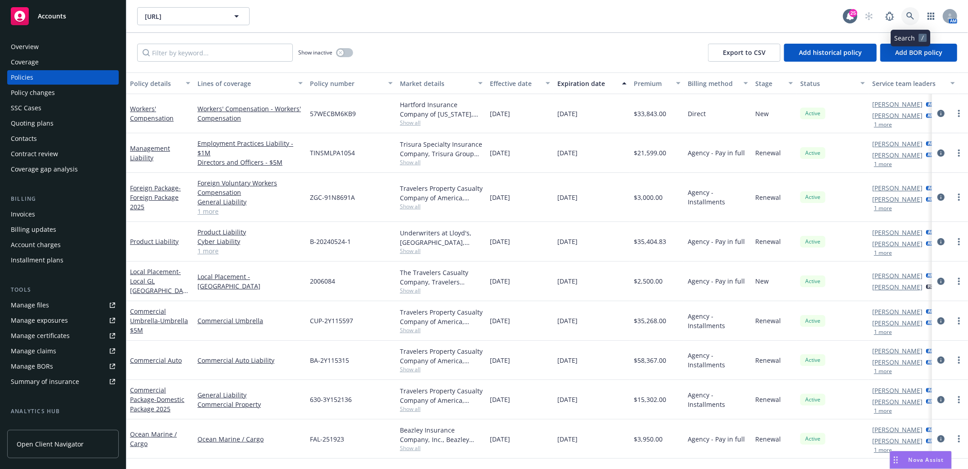
click at [908, 16] on icon at bounding box center [910, 16] width 8 height 8
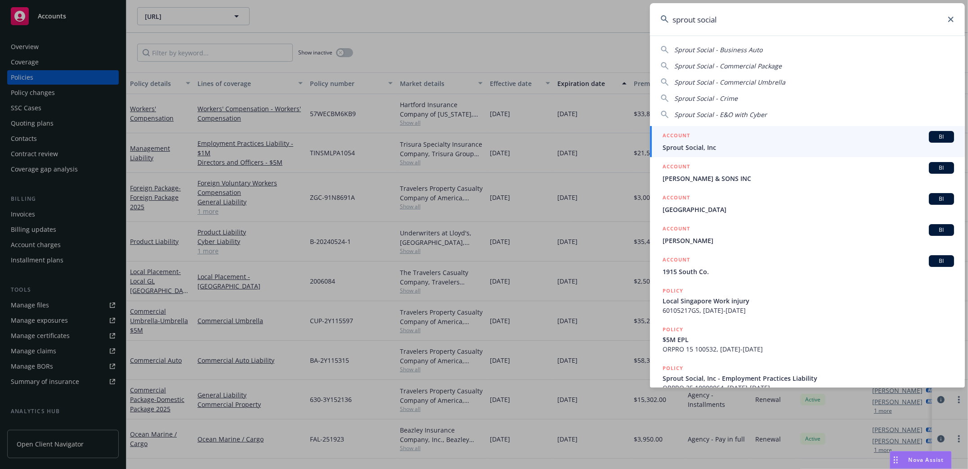
type input "sprout social"
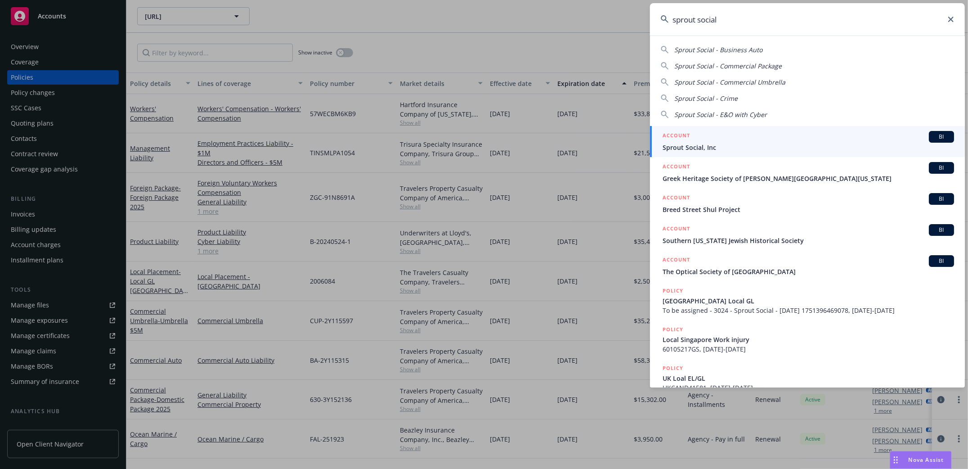
click at [683, 145] on span "Sprout Social, Inc" at bounding box center [807, 147] width 291 height 9
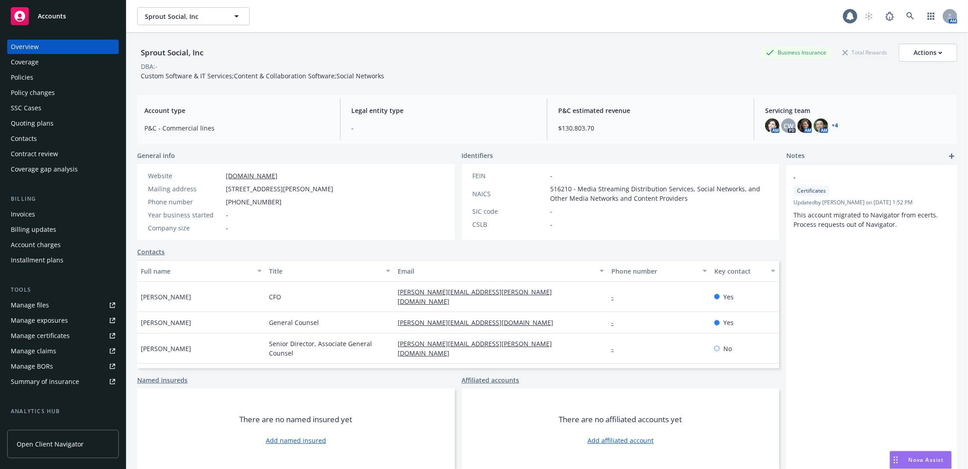
click at [24, 78] on div "Policies" at bounding box center [22, 77] width 22 height 14
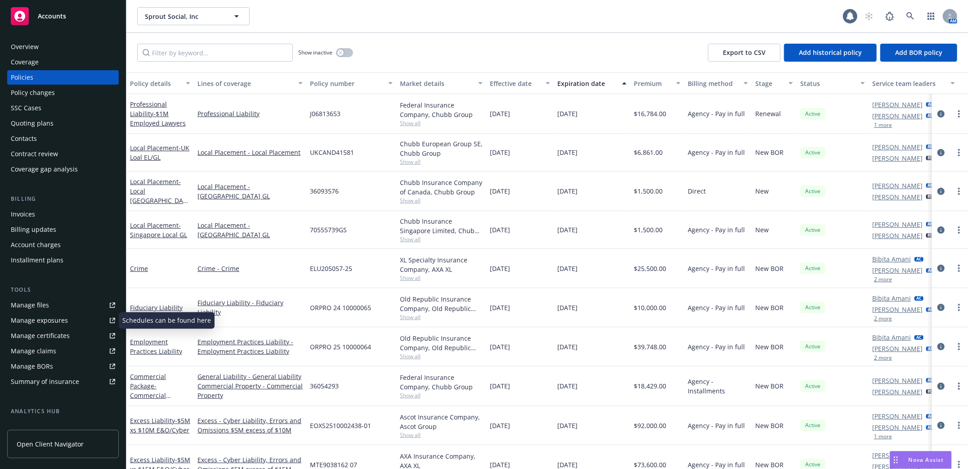
click at [28, 304] on div "Manage files" at bounding box center [30, 305] width 38 height 14
click at [906, 19] on icon at bounding box center [910, 16] width 8 height 8
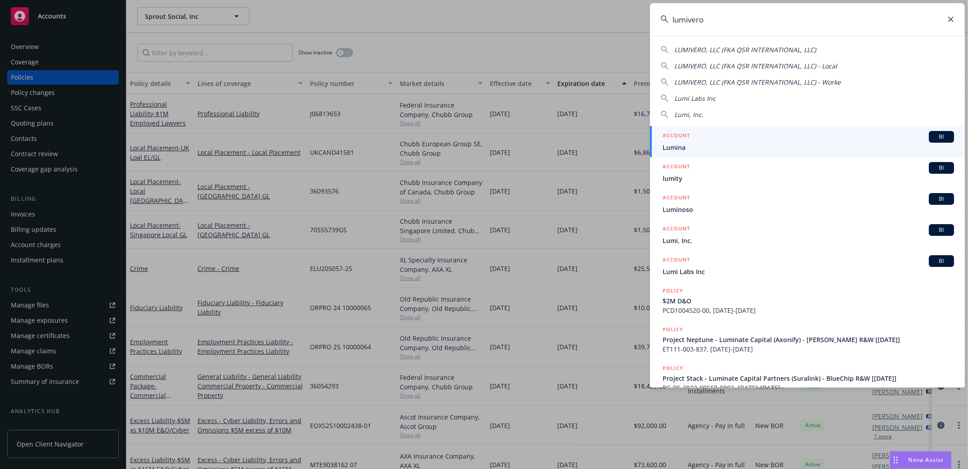
type input "lumivero"
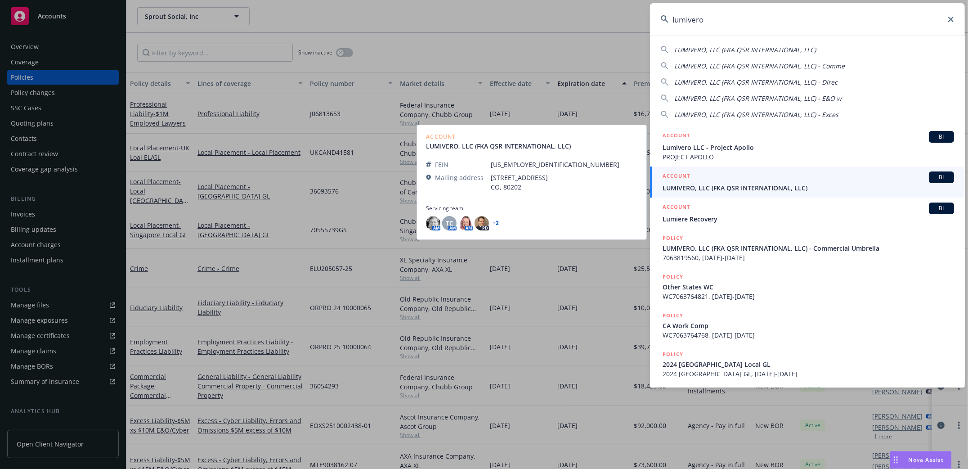
click at [705, 187] on span "LUMIVERO, LLC (FKA QSR INTERNATIONAL, LLC)" at bounding box center [807, 187] width 291 height 9
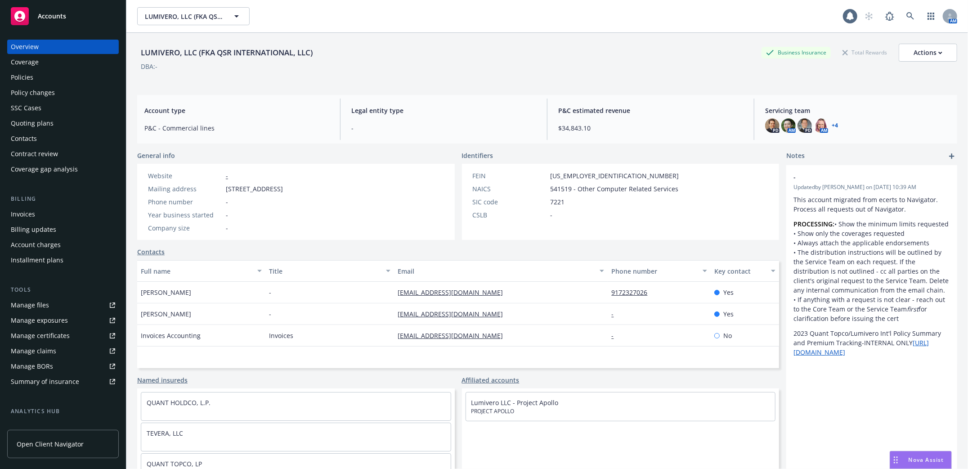
click at [24, 81] on div "Policies" at bounding box center [22, 77] width 22 height 14
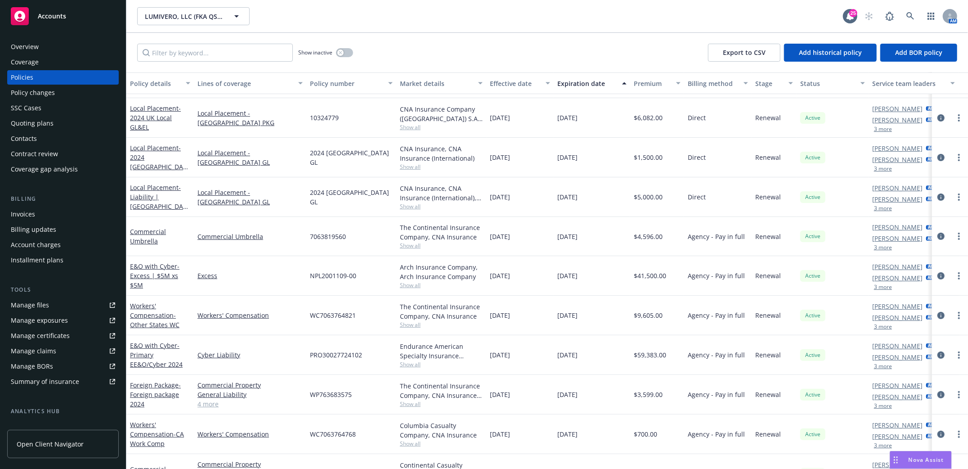
scroll to position [240, 0]
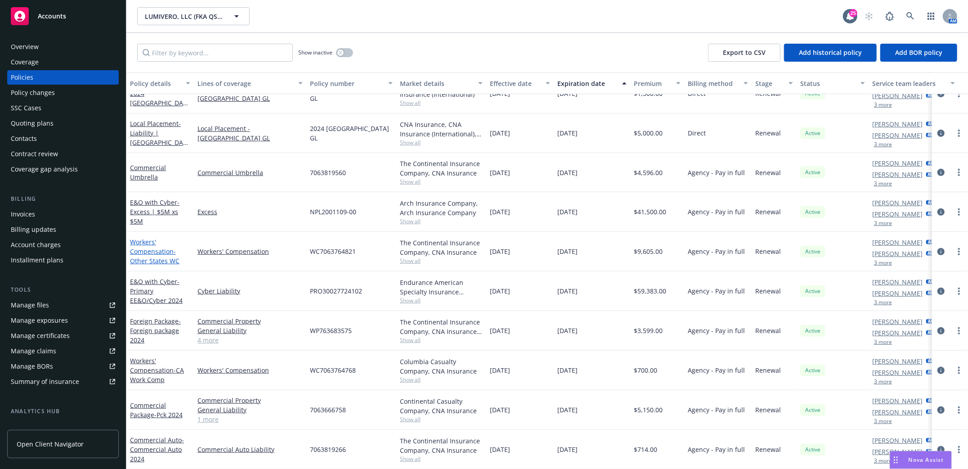
click at [140, 252] on link "Workers' Compensation - Other States WC" at bounding box center [154, 250] width 49 height 27
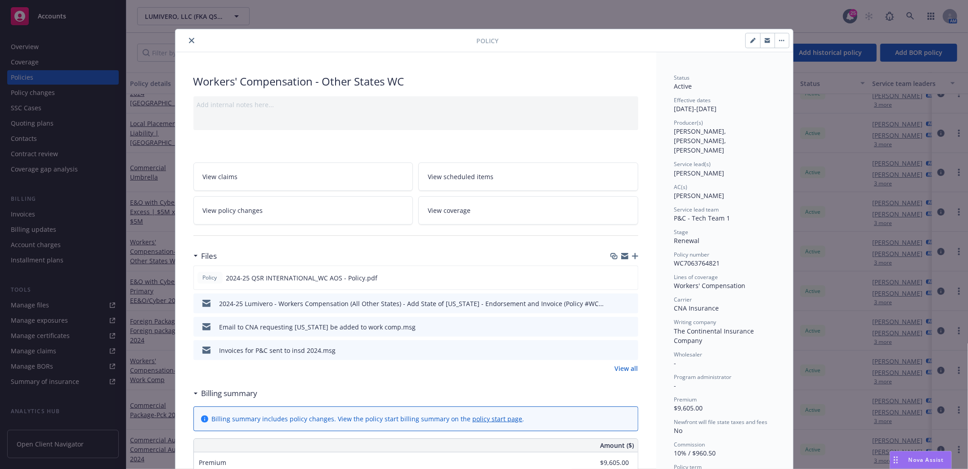
click at [611, 304] on icon "download file" at bounding box center [614, 302] width 7 height 7
click at [189, 41] on icon "close" at bounding box center [191, 40] width 5 height 5
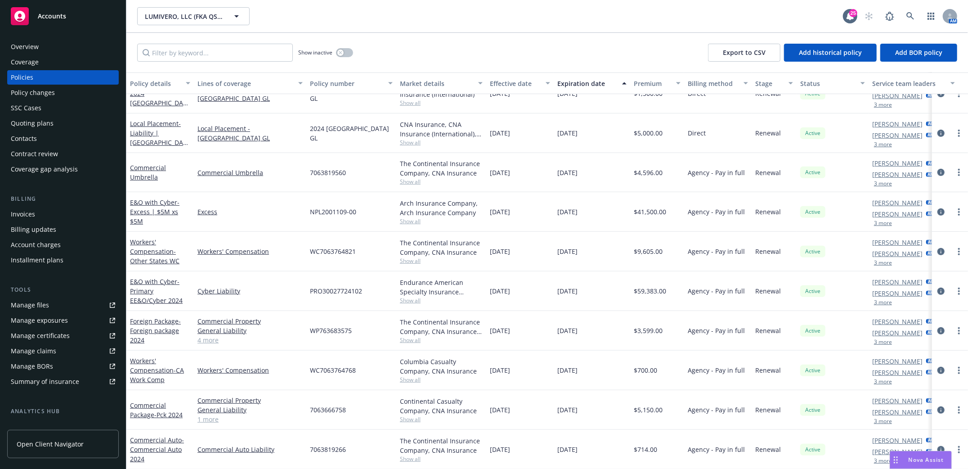
scroll to position [250, 0]
drag, startPoint x: 309, startPoint y: 361, endPoint x: 360, endPoint y: 368, distance: 52.3
click at [360, 368] on div "WC7063764768" at bounding box center [351, 370] width 90 height 40
click at [907, 12] on icon at bounding box center [910, 16] width 8 height 8
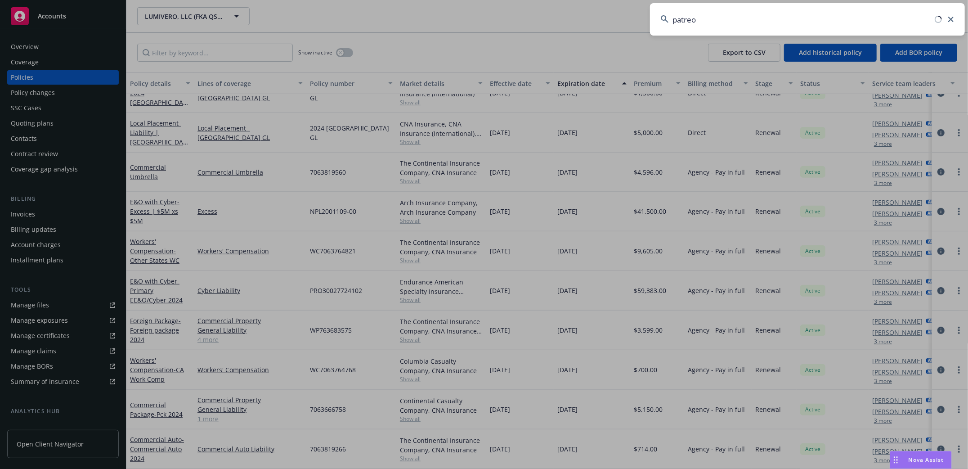
type input "patreon"
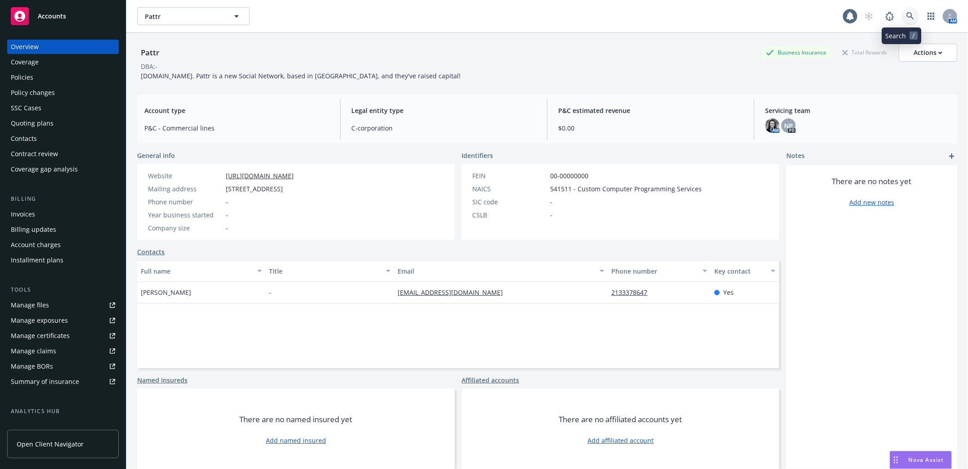
click at [902, 22] on link at bounding box center [910, 16] width 18 height 18
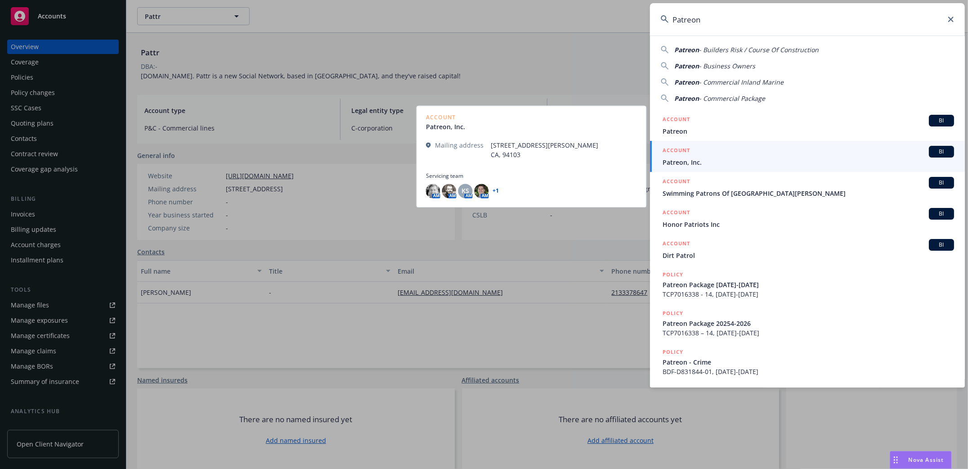
type input "Patreon"
click at [684, 160] on span "Patreon, Inc." at bounding box center [807, 161] width 291 height 9
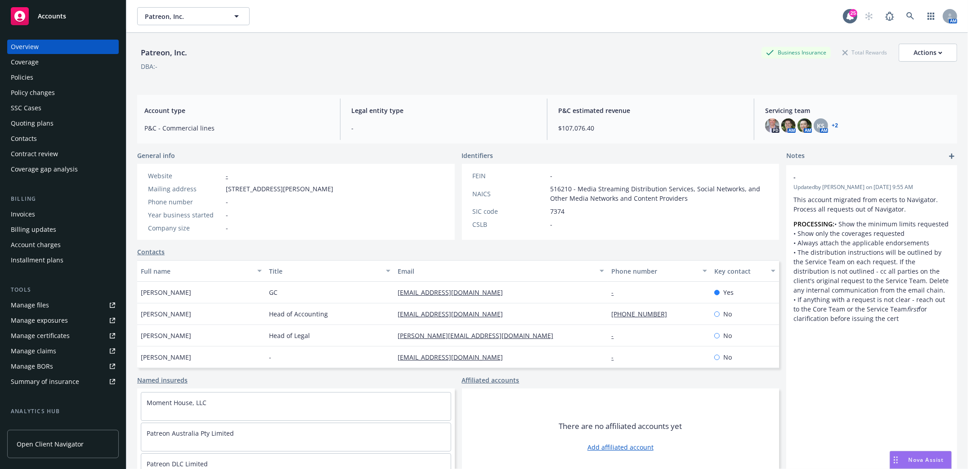
click at [22, 79] on div "Policies" at bounding box center [22, 77] width 22 height 14
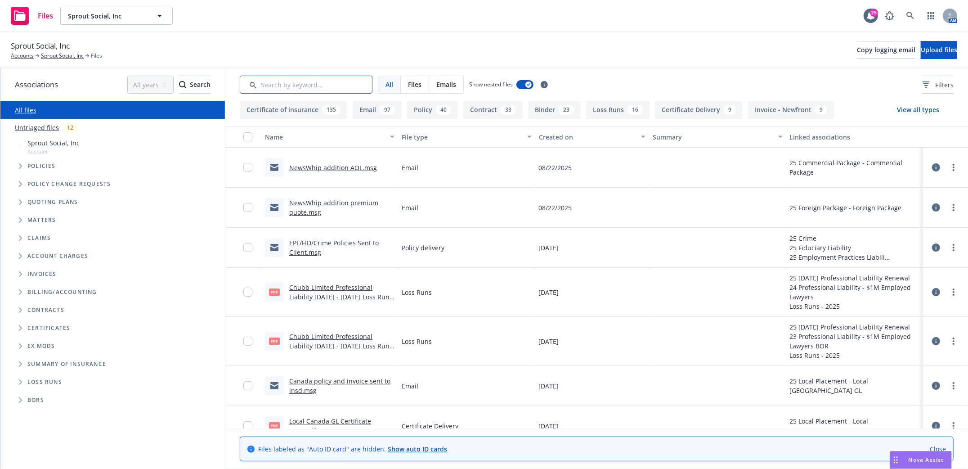
click at [330, 87] on input "Search by keyword..." at bounding box center [306, 85] width 133 height 18
type input "SOI"
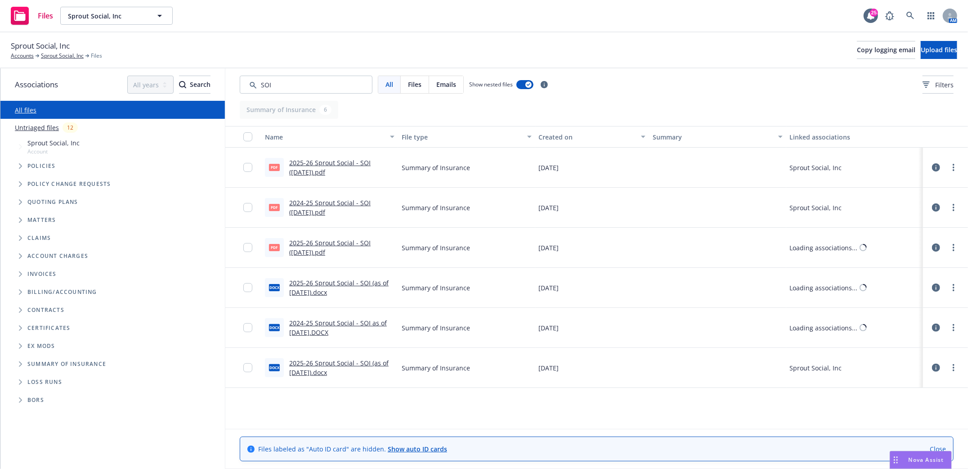
click at [315, 166] on link "2025-26 Sprout Social - SOI (7.18.2025).pdf" at bounding box center [329, 167] width 81 height 18
